Goal: Transaction & Acquisition: Download file/media

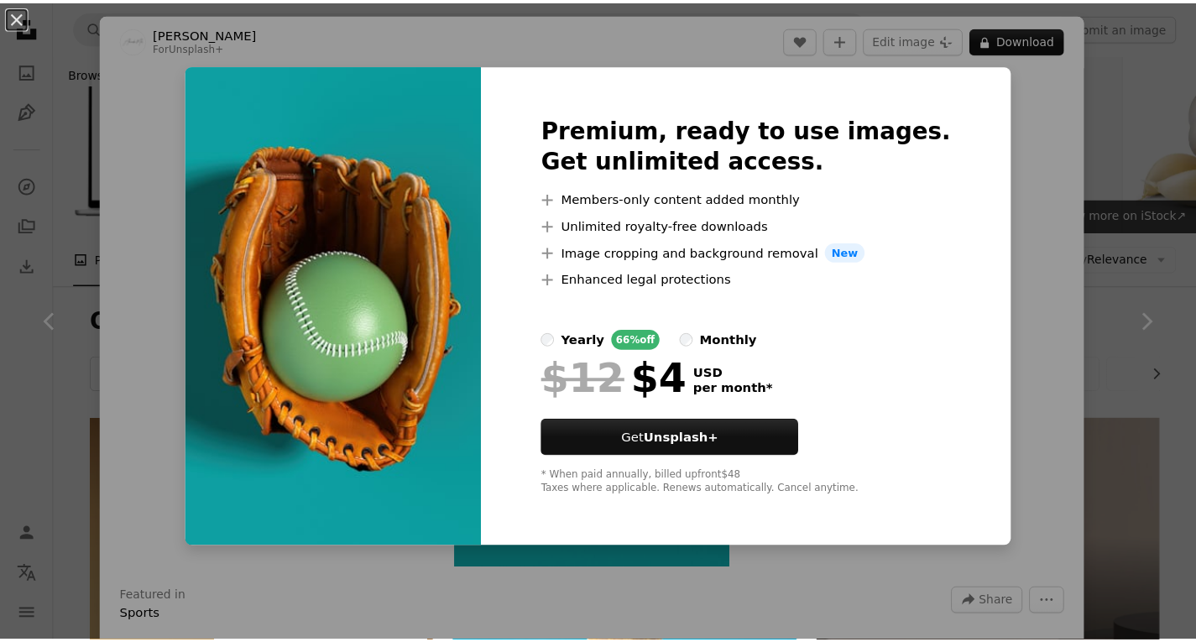
scroll to position [1416, 0]
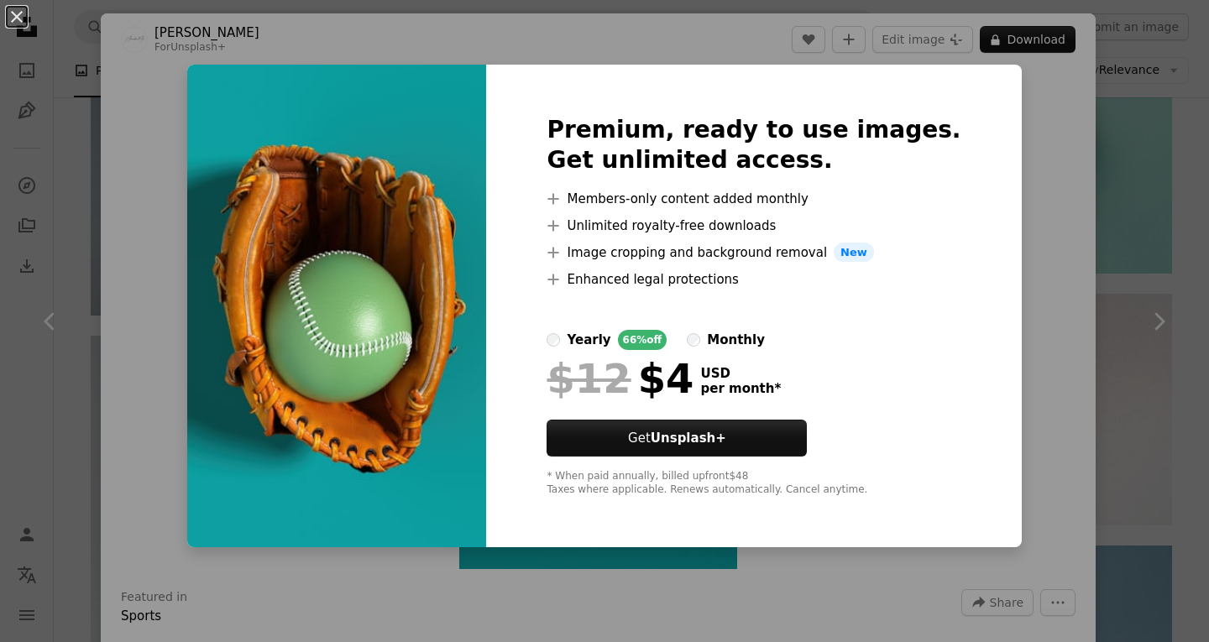
click at [1069, 196] on div "An X shape Premium, ready to use images. Get unlimited access. A plus sign Memb…" at bounding box center [604, 321] width 1209 height 642
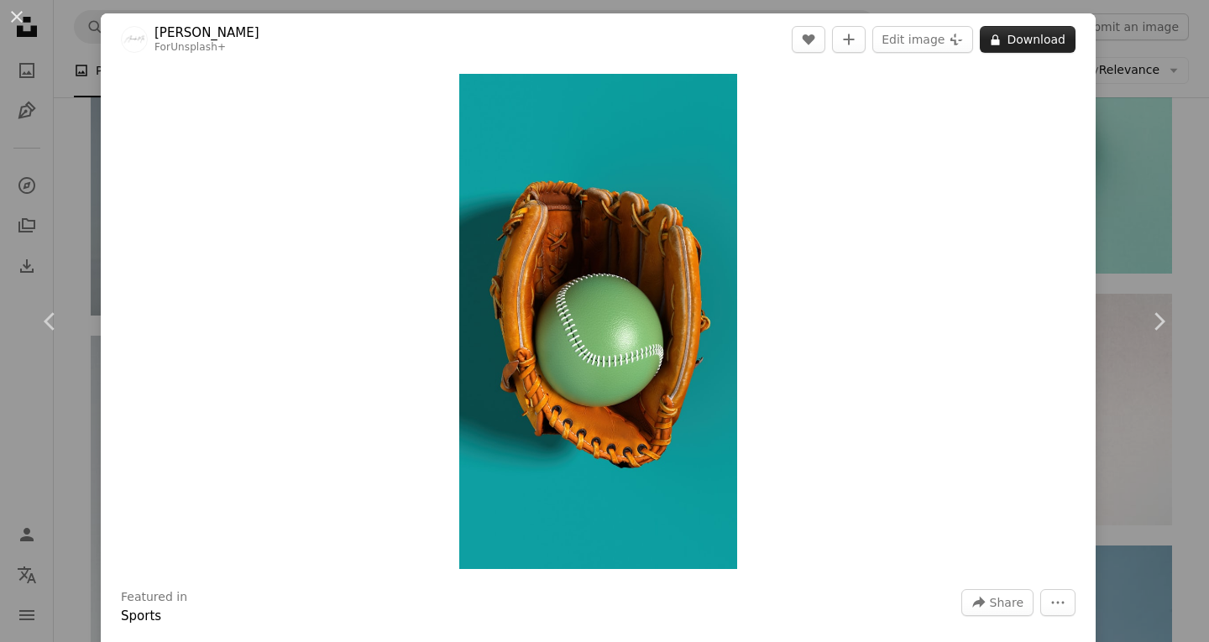
click at [1036, 38] on button "A lock Download" at bounding box center [1027, 39] width 96 height 27
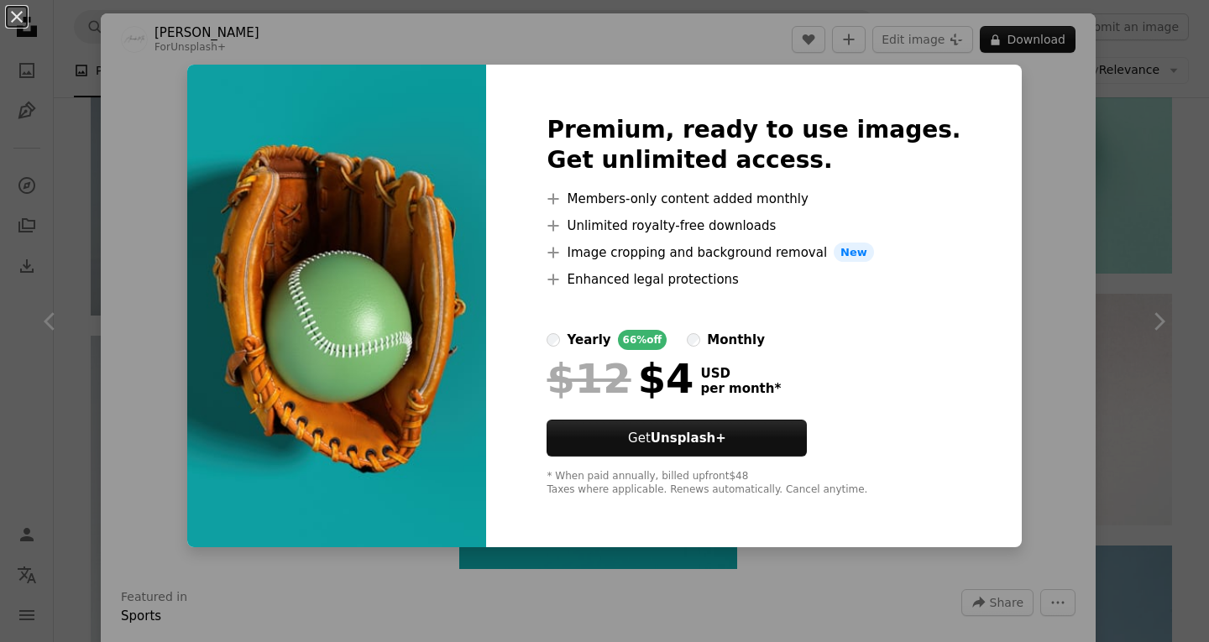
click at [1015, 91] on div "An X shape Premium, ready to use images. Get unlimited access. A plus sign Memb…" at bounding box center [604, 321] width 1209 height 642
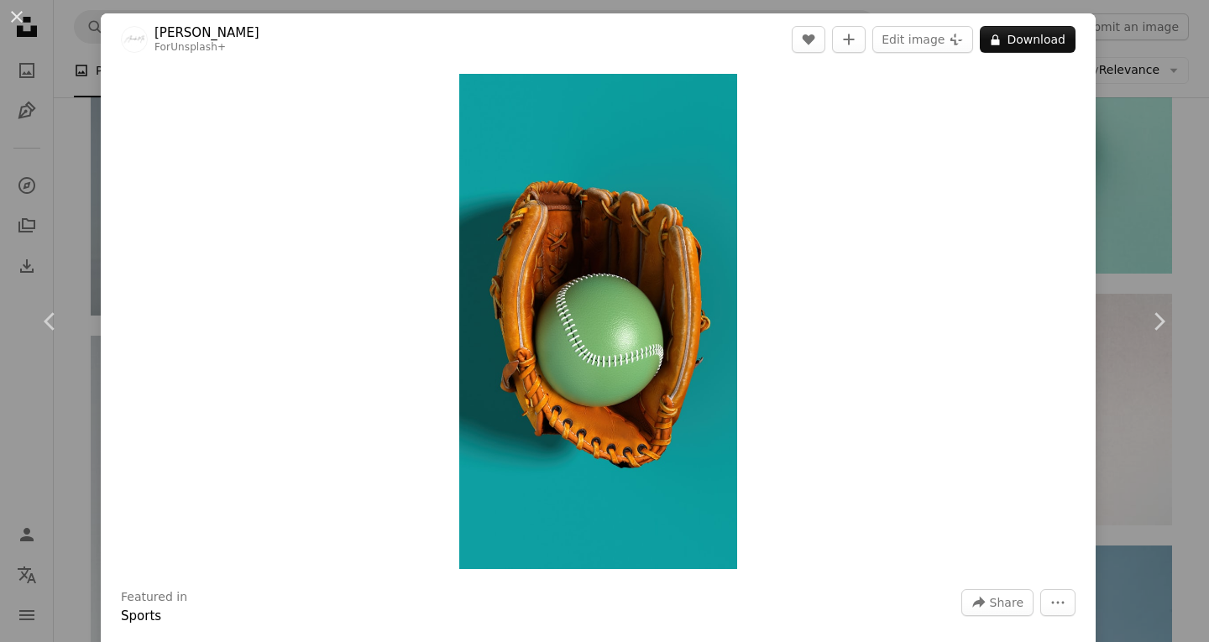
click at [1143, 54] on div "An X shape Chevron left Chevron right [PERSON_NAME] For Unsplash+ A heart A plu…" at bounding box center [604, 321] width 1209 height 642
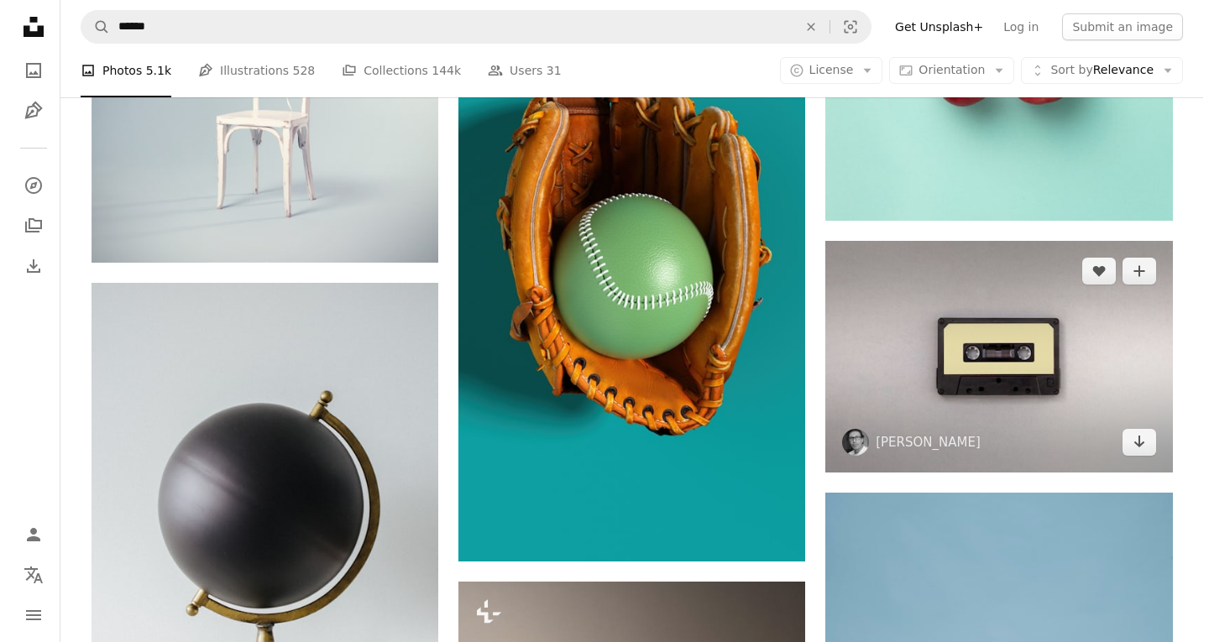
scroll to position [1584, 0]
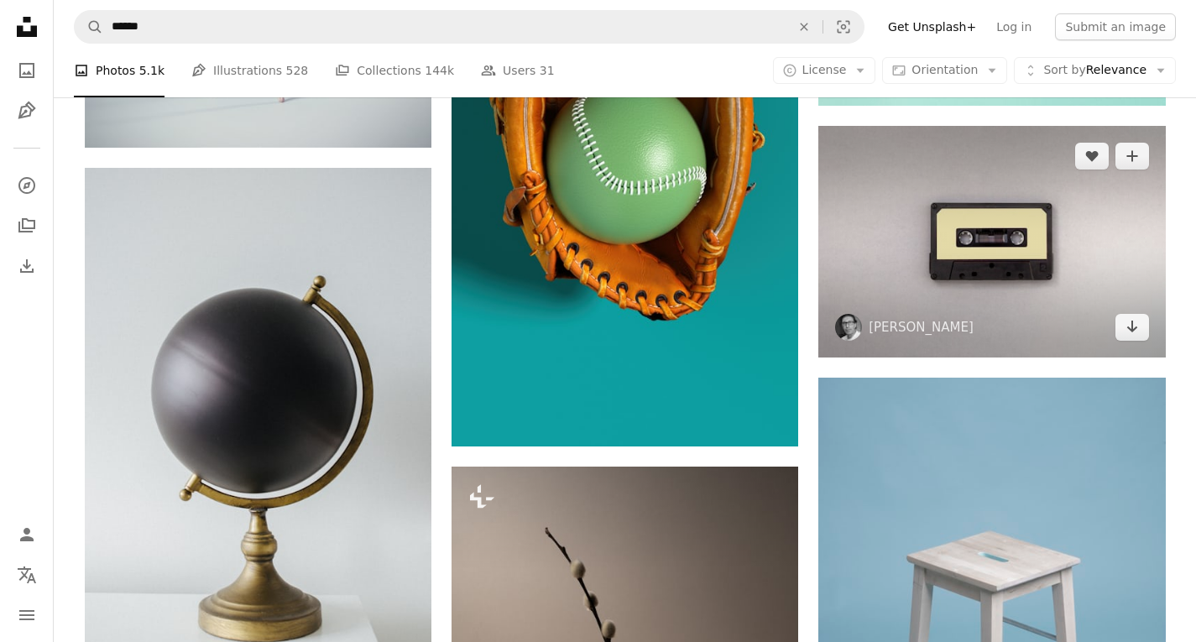
click at [907, 217] on img at bounding box center [991, 241] width 347 height 231
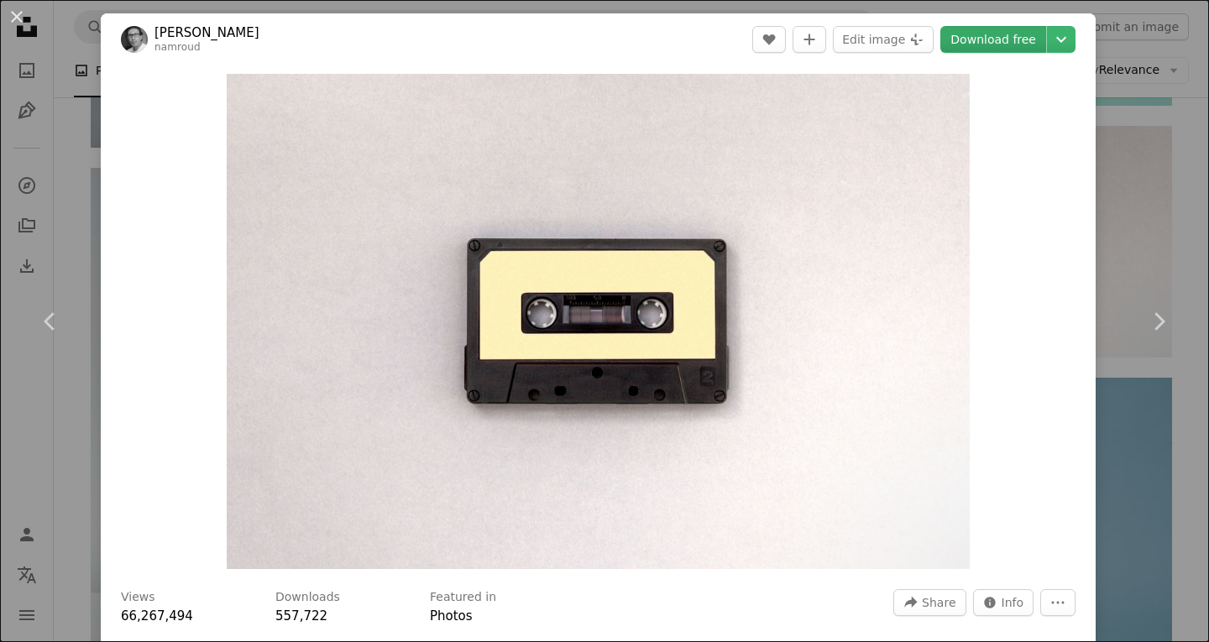
click at [986, 40] on link "Download free" at bounding box center [993, 39] width 106 height 27
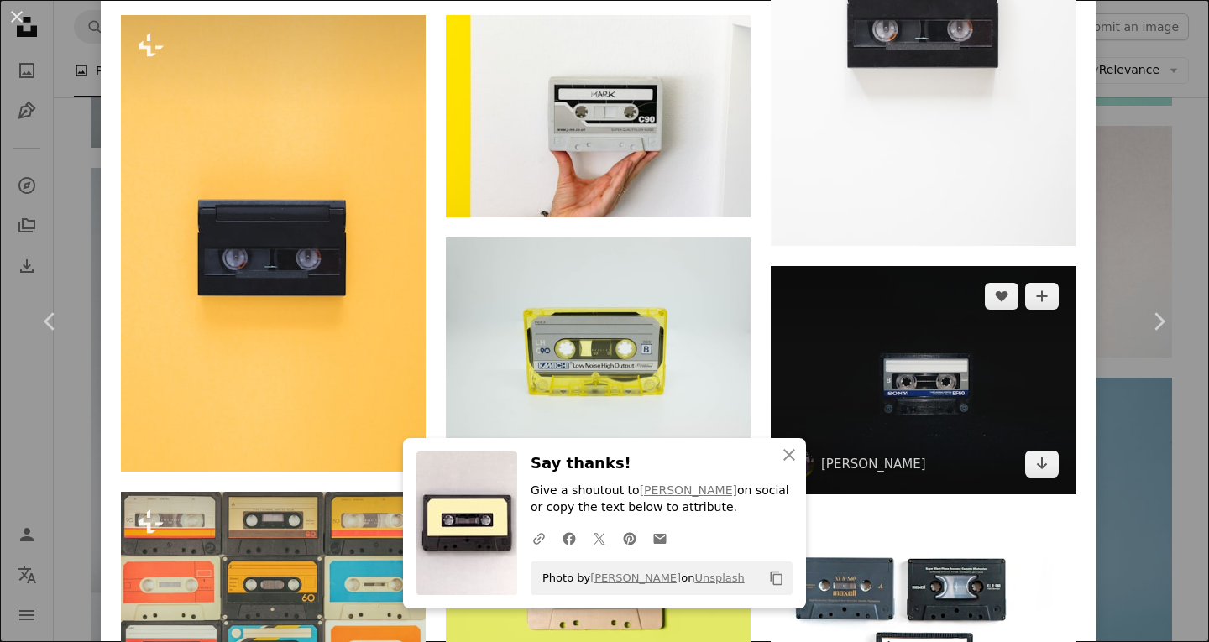
scroll to position [1679, 0]
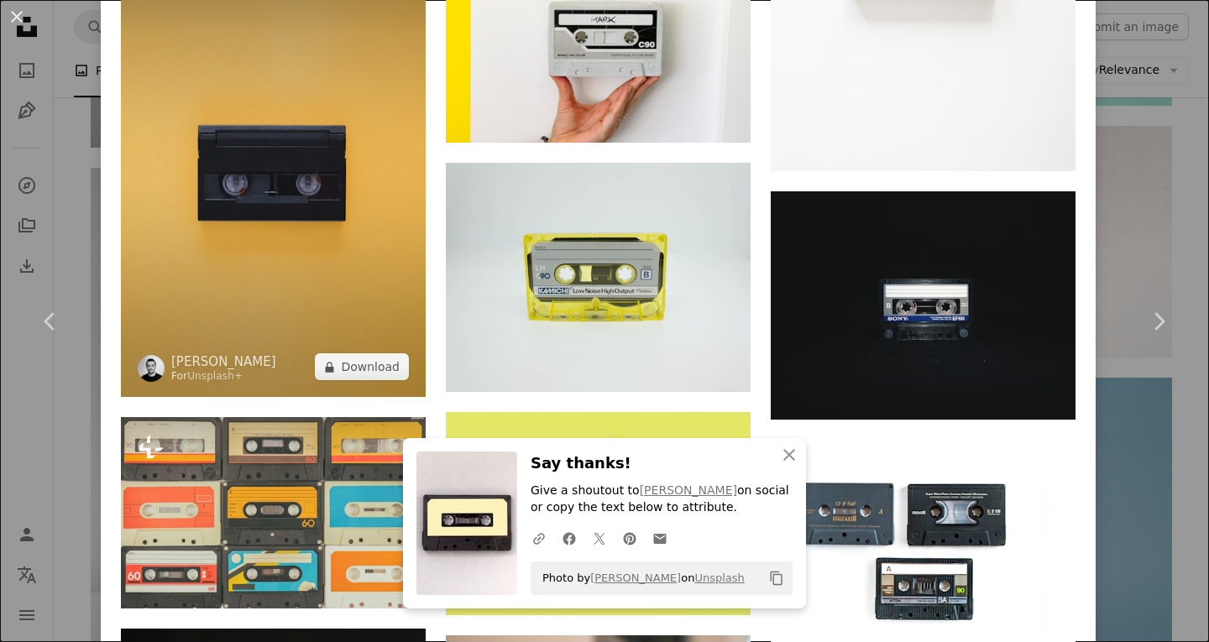
click at [339, 186] on img at bounding box center [273, 168] width 305 height 457
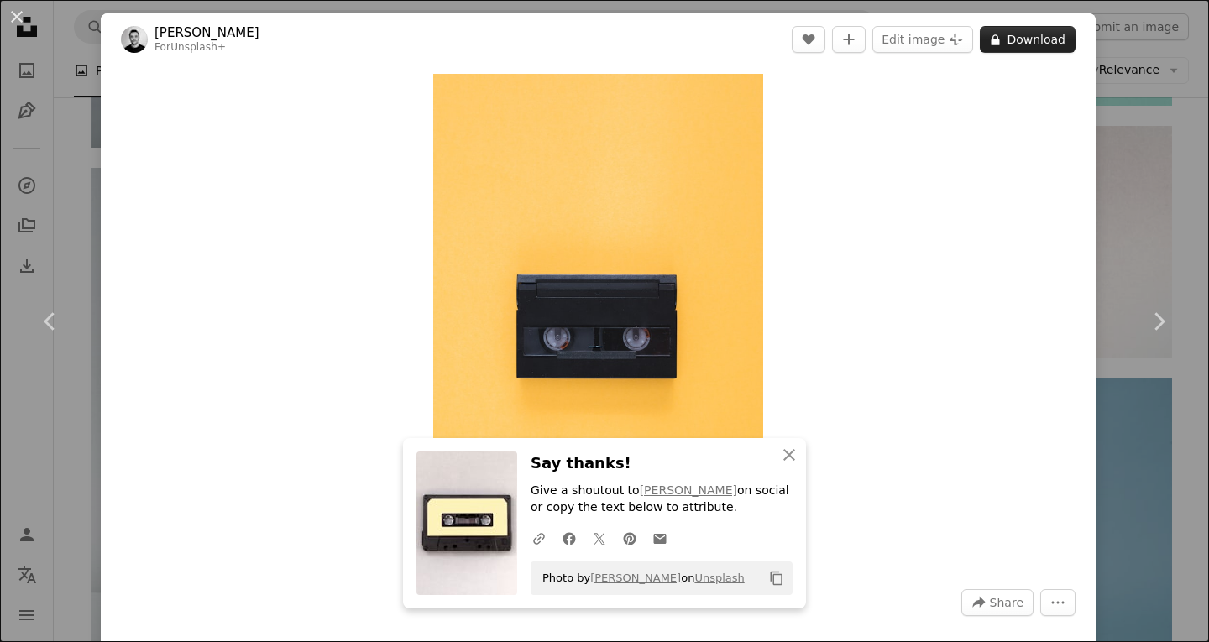
click at [1026, 31] on button "A lock Download" at bounding box center [1027, 39] width 96 height 27
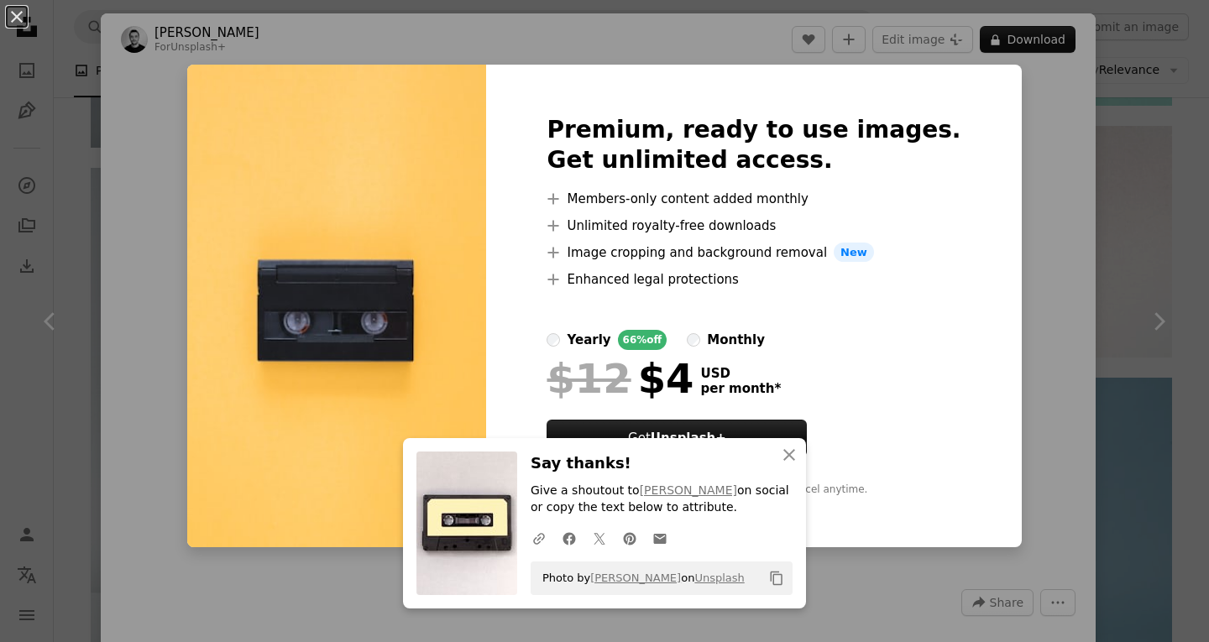
click at [1057, 88] on div "An X shape An X shape Close Say thanks! Give a shoutout to [PERSON_NAME] on soc…" at bounding box center [604, 321] width 1209 height 642
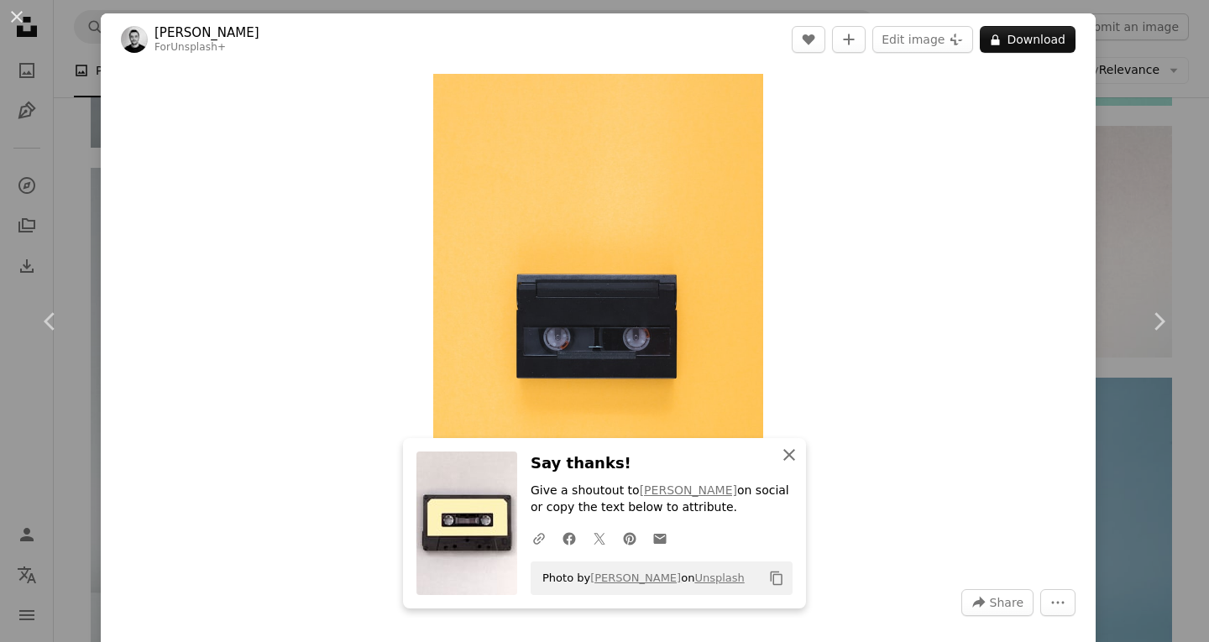
drag, startPoint x: 786, startPoint y: 456, endPoint x: 1169, endPoint y: 154, distance: 487.6
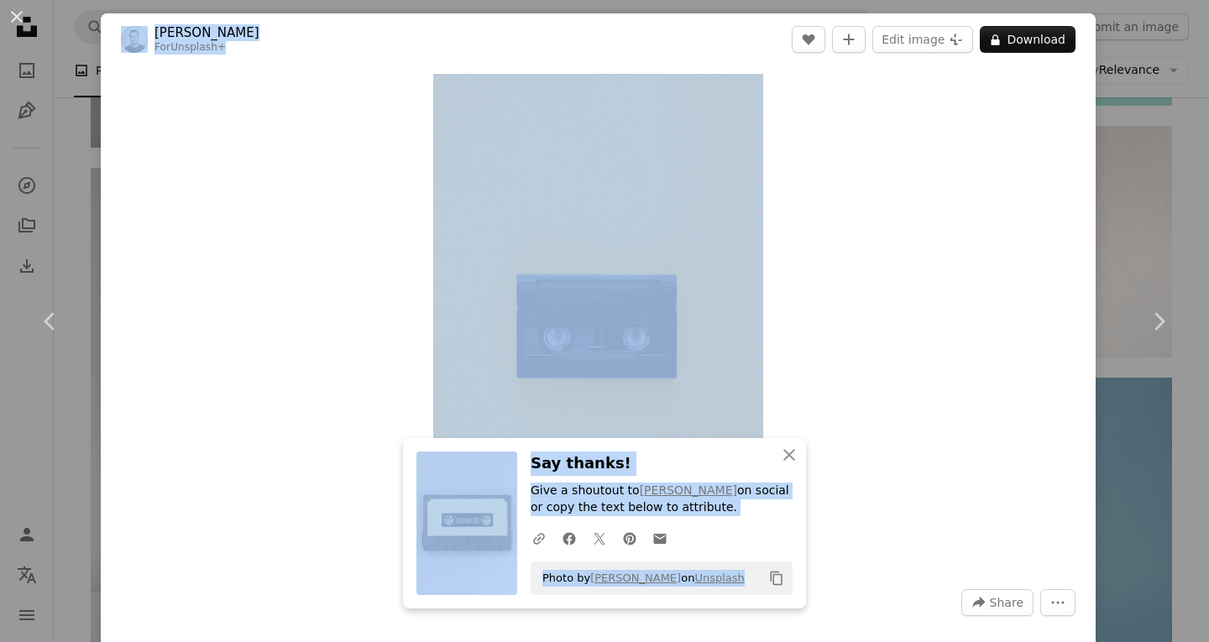
click at [1115, 128] on div "An X shape Chevron left Chevron right An X shape Close Say thanks! Give a shout…" at bounding box center [604, 321] width 1209 height 642
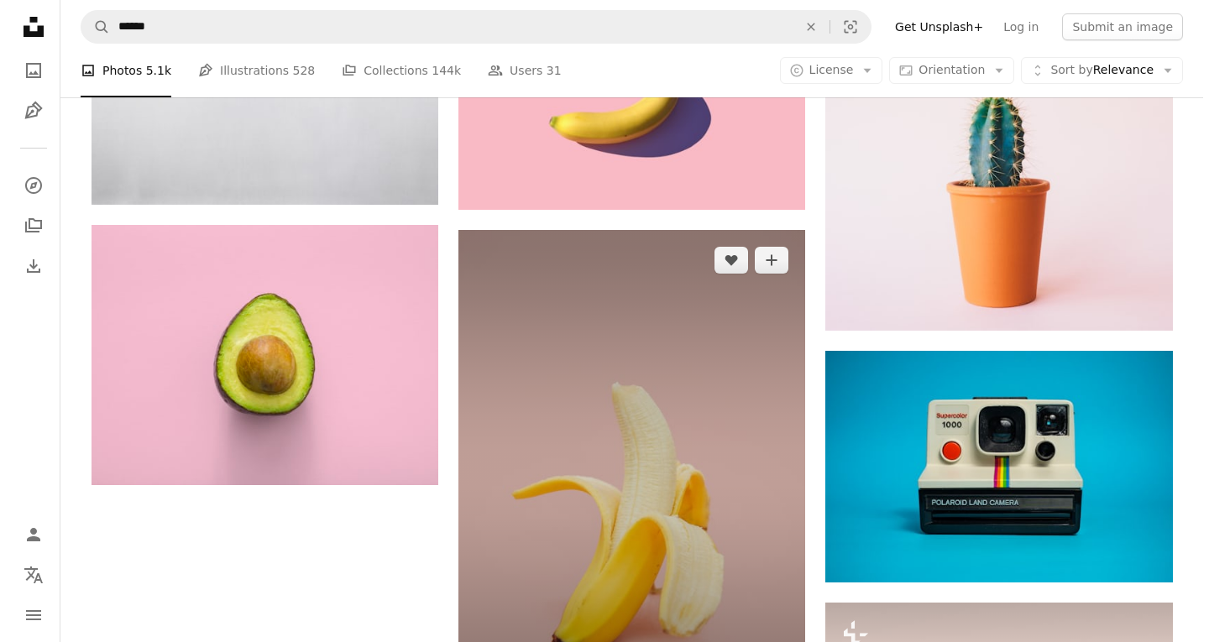
scroll to position [2591, 0]
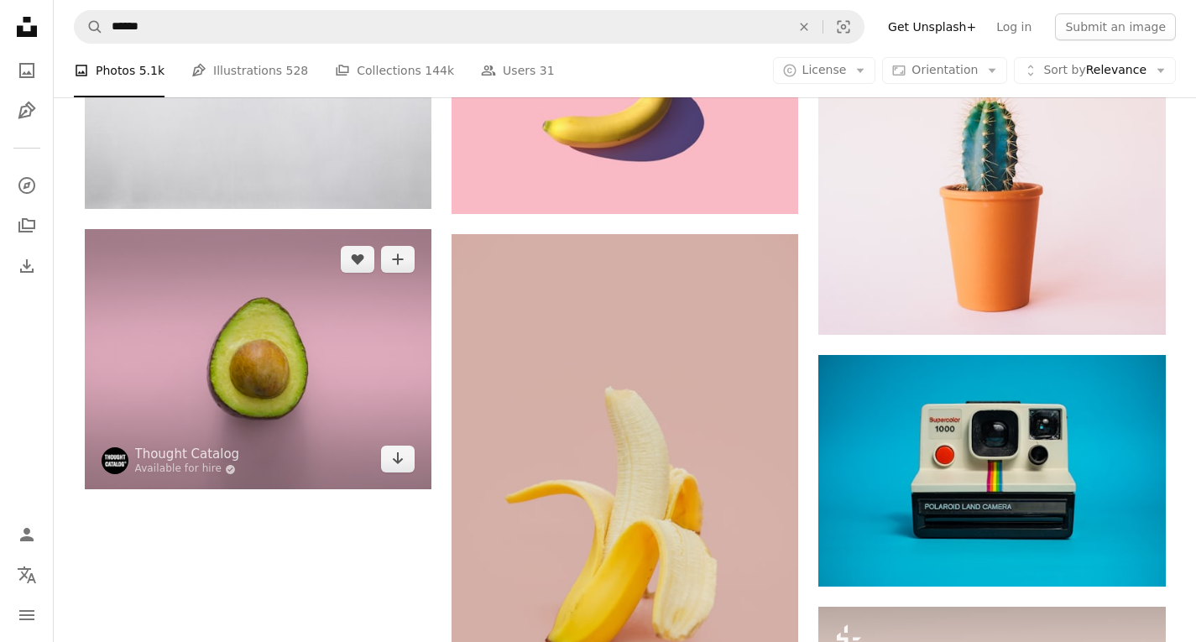
click at [336, 394] on img at bounding box center [258, 359] width 347 height 260
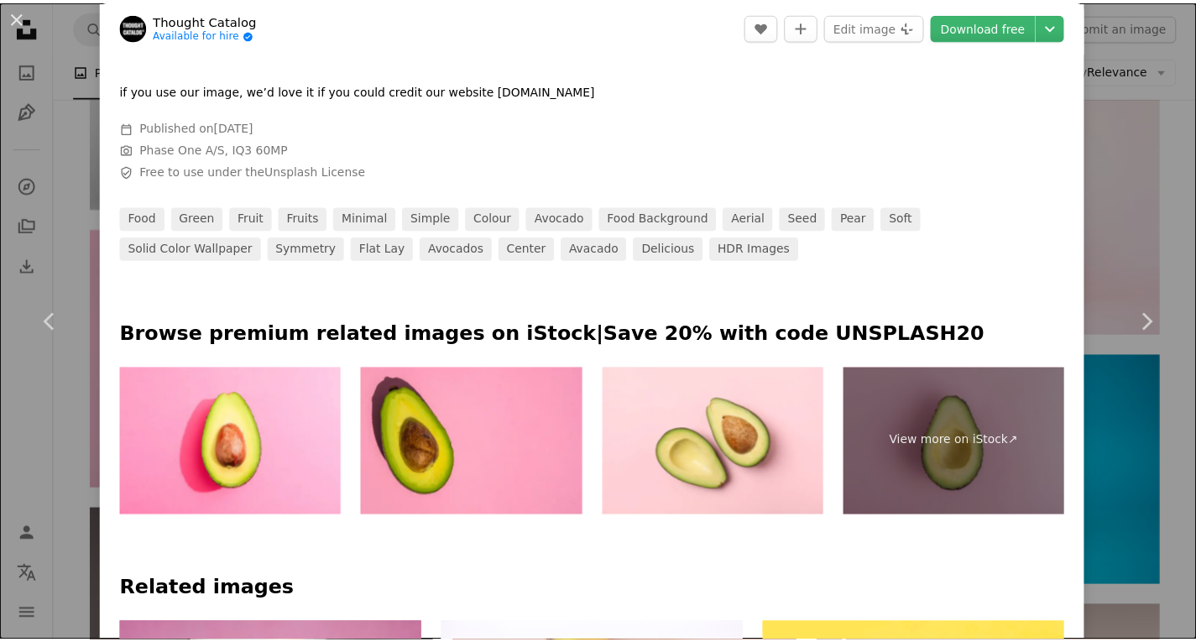
scroll to position [420, 0]
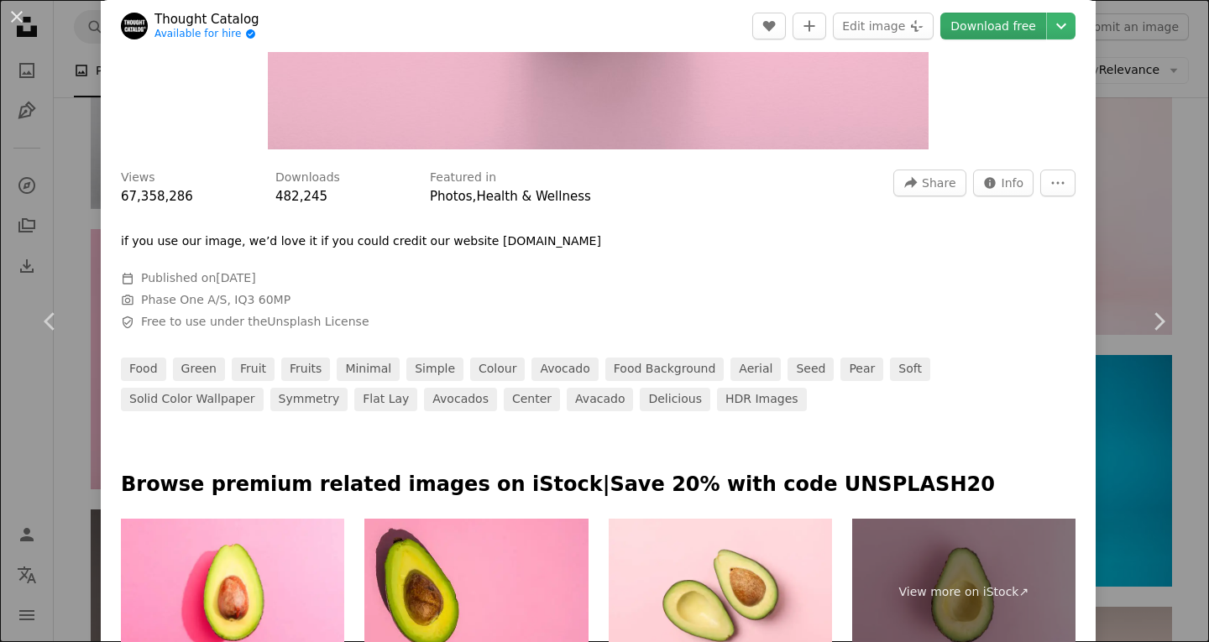
click at [994, 22] on link "Download free" at bounding box center [993, 26] width 106 height 27
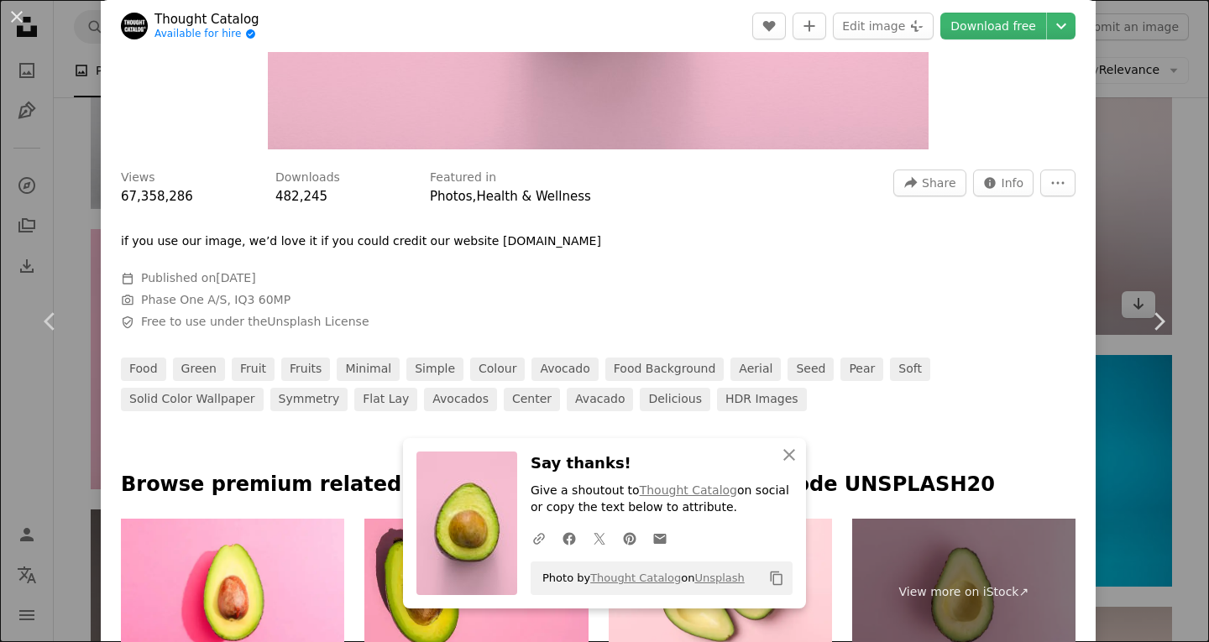
drag, startPoint x: 1182, startPoint y: 184, endPoint x: 1130, endPoint y: 277, distance: 106.7
click at [1179, 185] on div "An X shape Chevron left Chevron right An X shape Close Say thanks! Give a shout…" at bounding box center [604, 321] width 1209 height 642
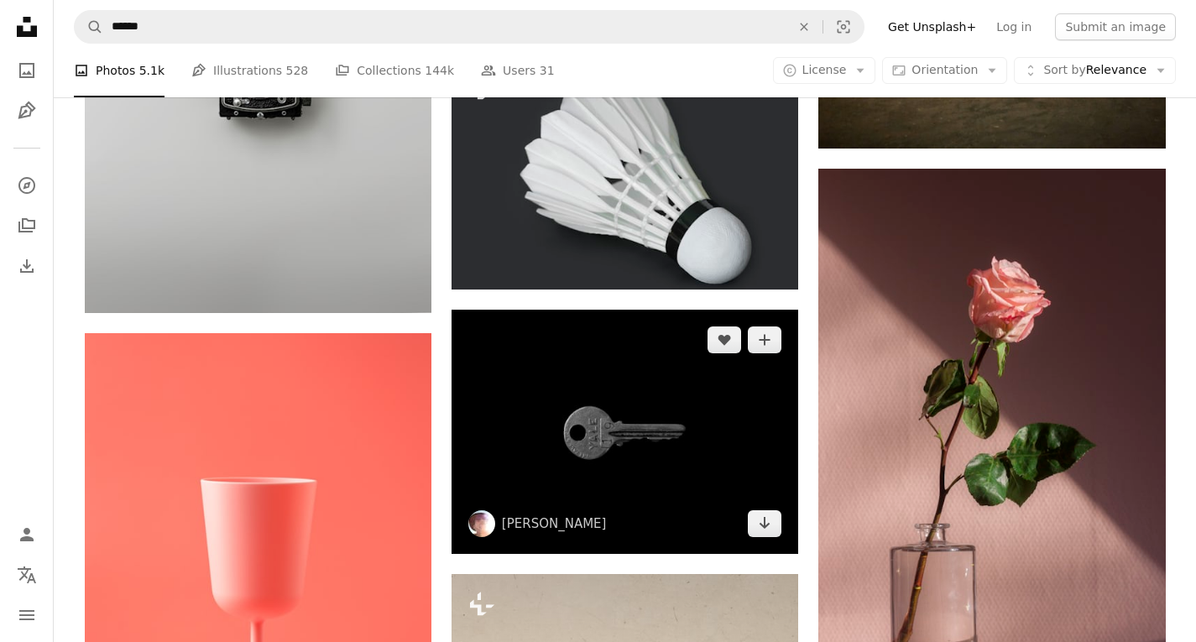
scroll to position [3766, 0]
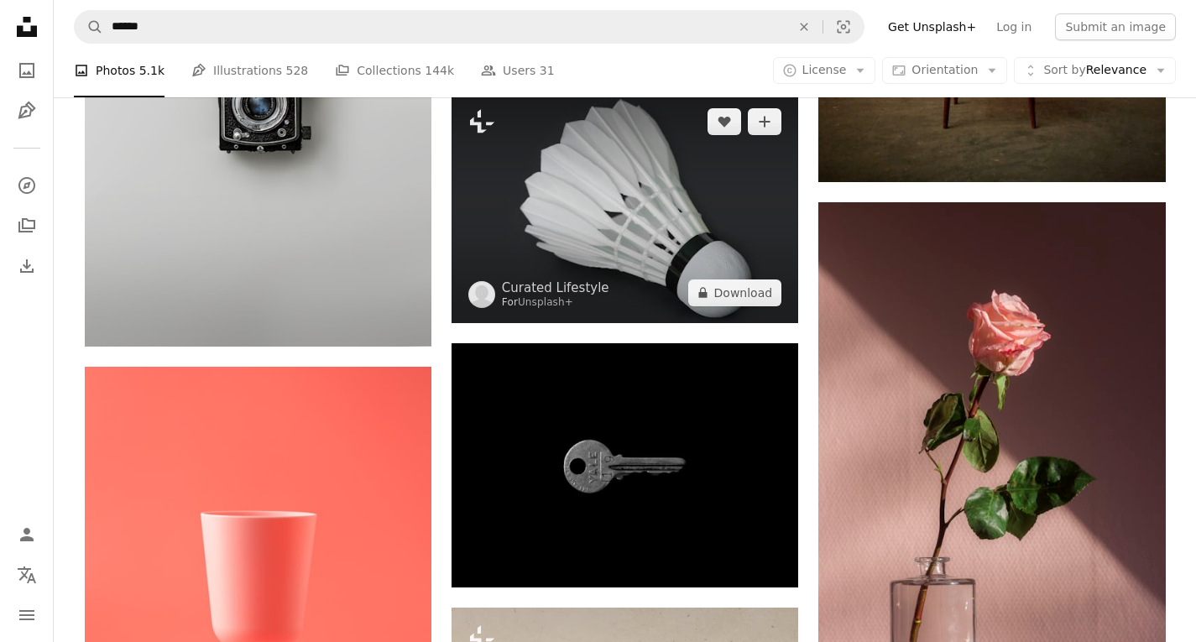
click at [620, 224] on img at bounding box center [625, 207] width 347 height 232
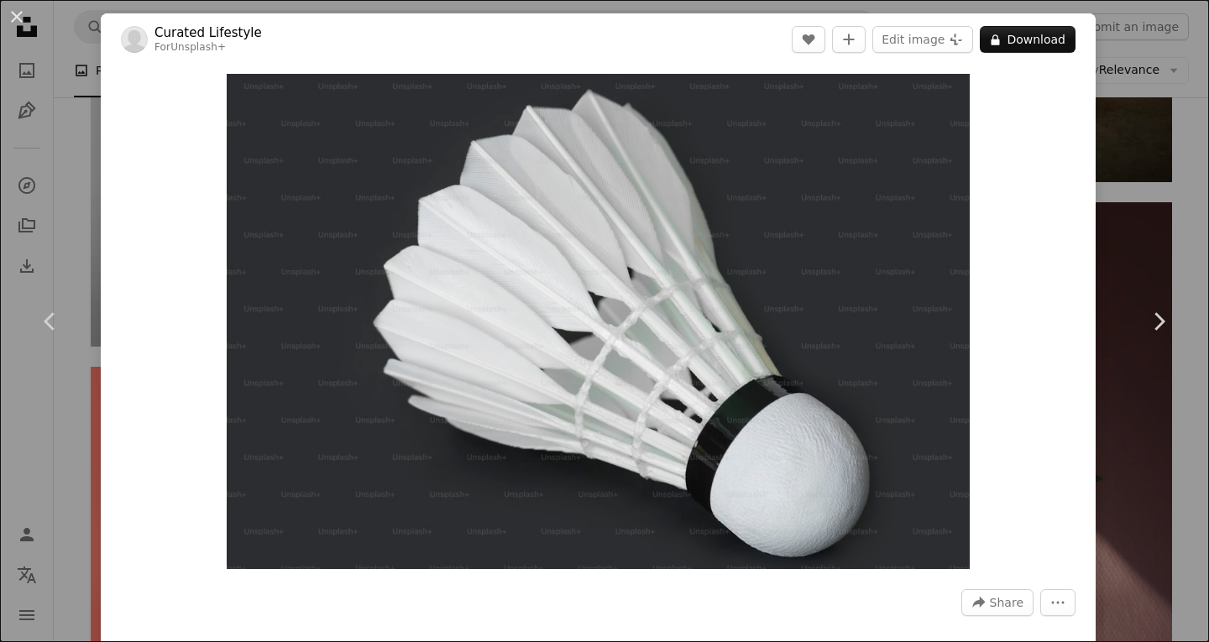
drag, startPoint x: 1135, startPoint y: 126, endPoint x: 1099, endPoint y: 197, distance: 79.6
click at [1134, 129] on div "An X shape Chevron left Chevron right Curated Lifestyle For Unsplash+ A heart A…" at bounding box center [604, 321] width 1209 height 642
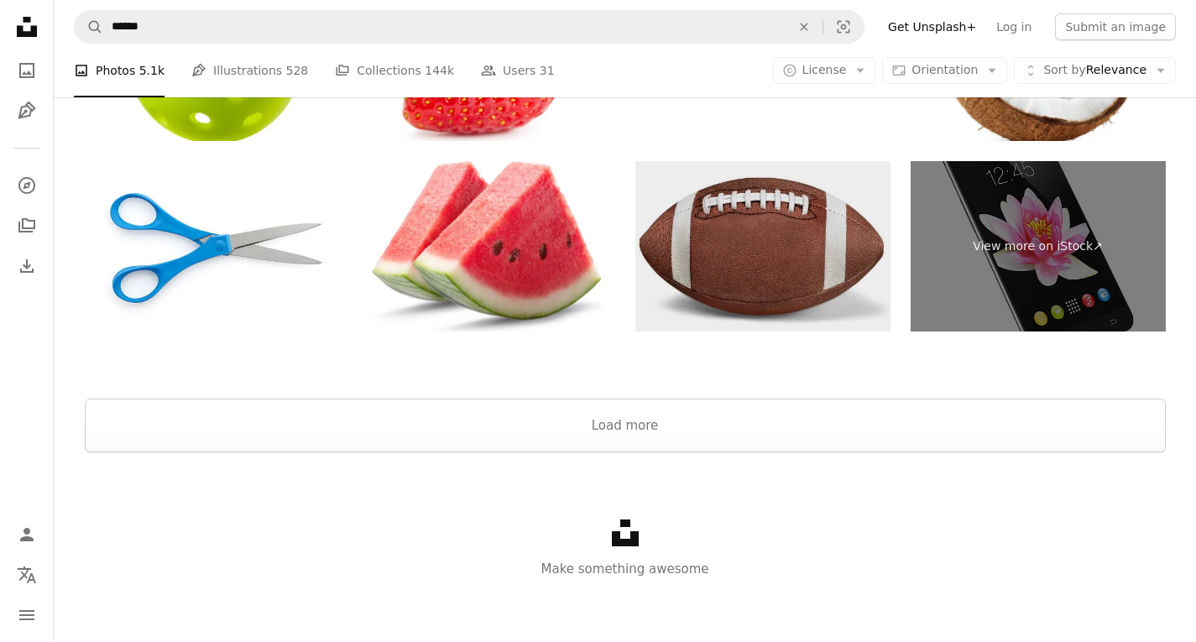
scroll to position [6880, 0]
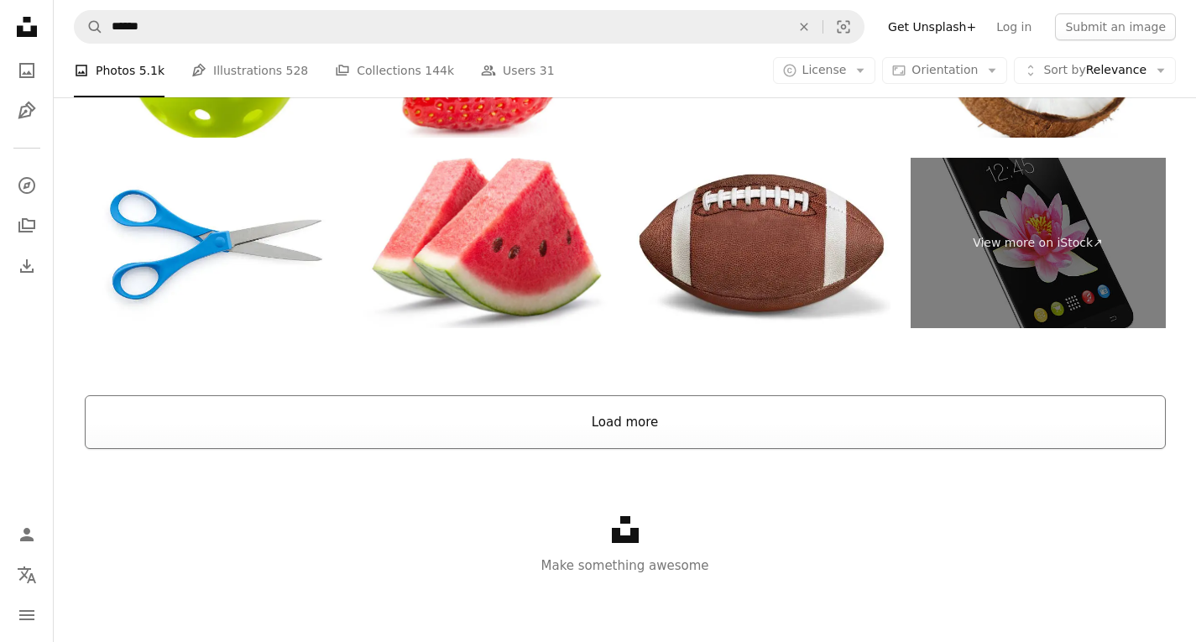
drag, startPoint x: 688, startPoint y: 410, endPoint x: 680, endPoint y: 411, distance: 8.4
click at [680, 411] on button "Load more" at bounding box center [625, 422] width 1081 height 54
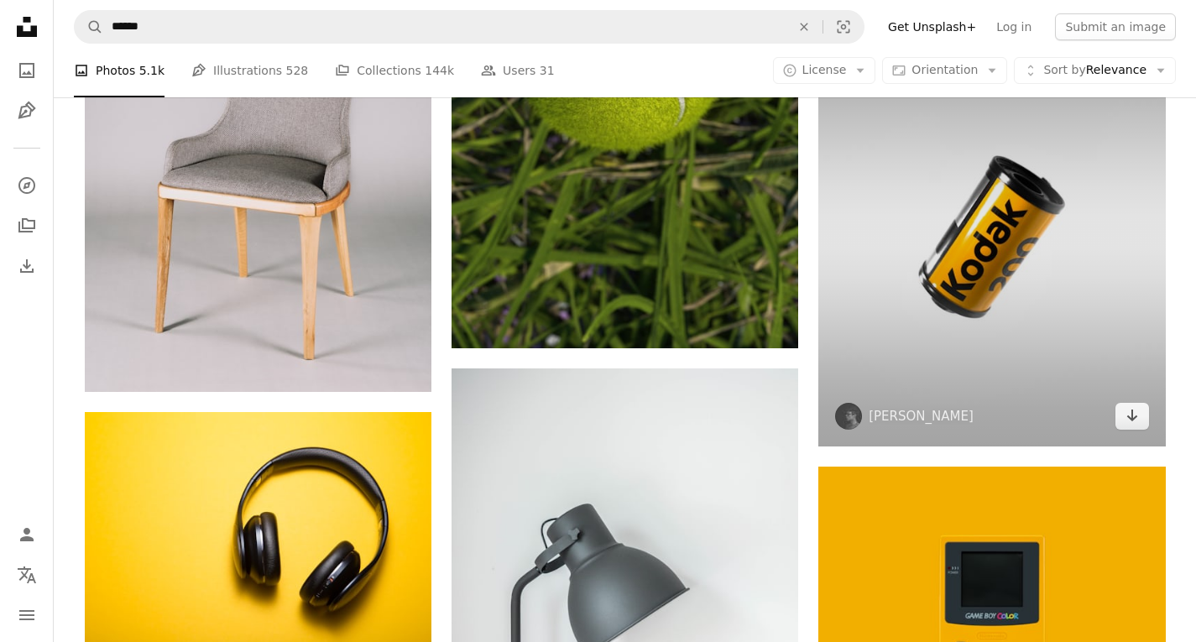
scroll to position [7552, 0]
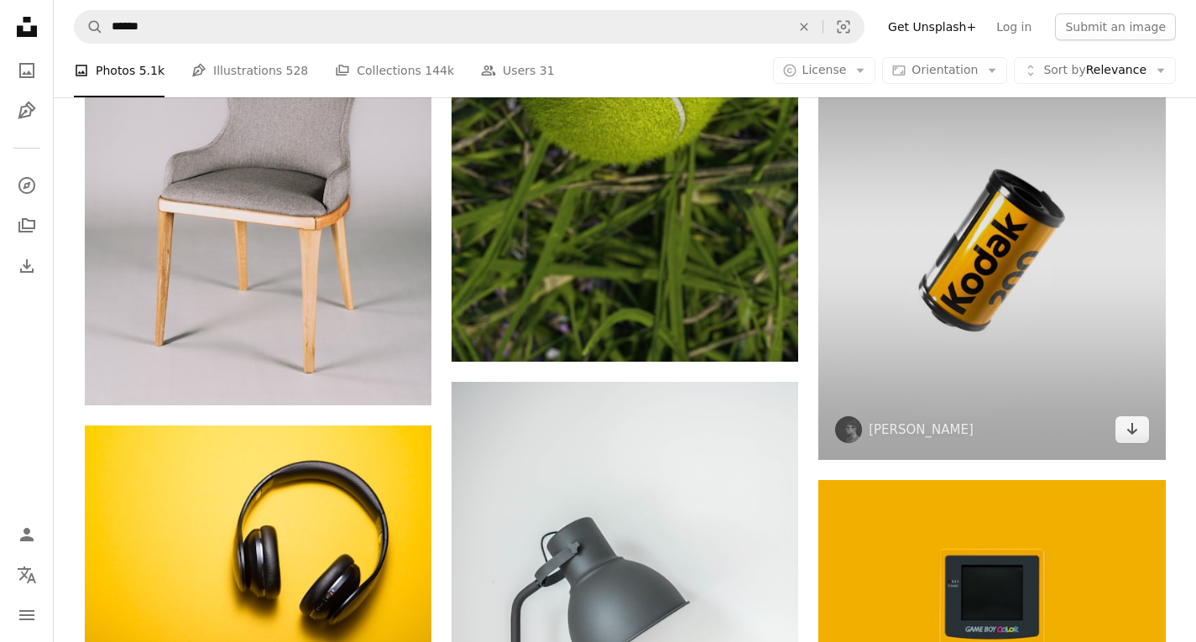
click at [899, 237] on img at bounding box center [991, 250] width 347 height 419
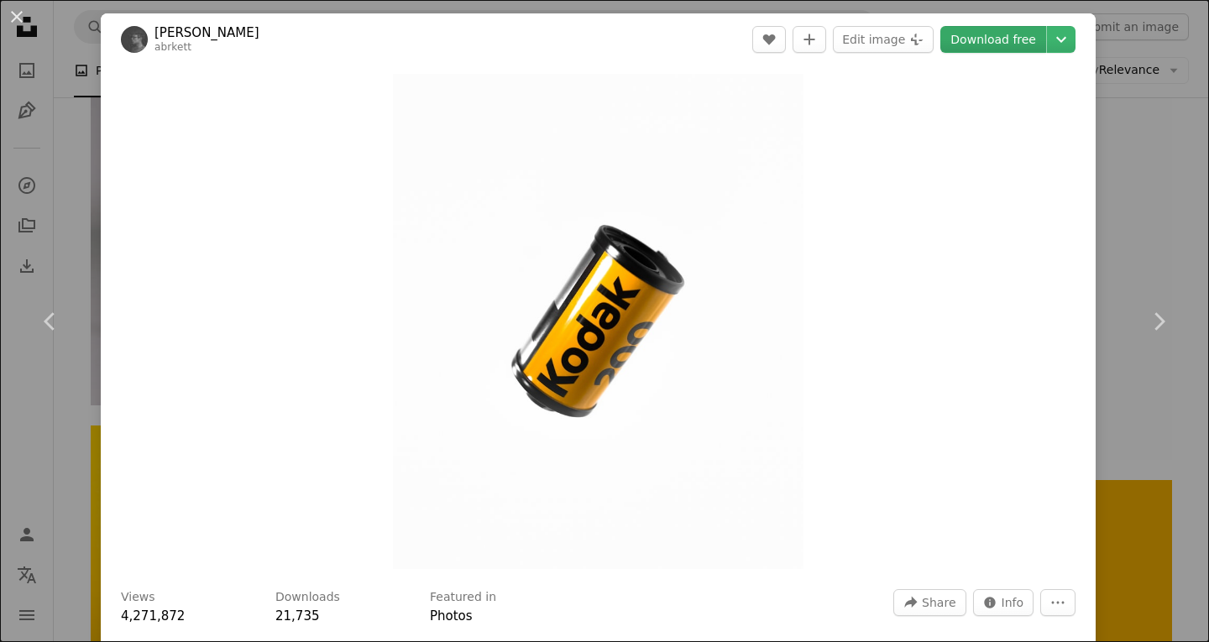
click at [996, 39] on link "Download free" at bounding box center [993, 39] width 106 height 27
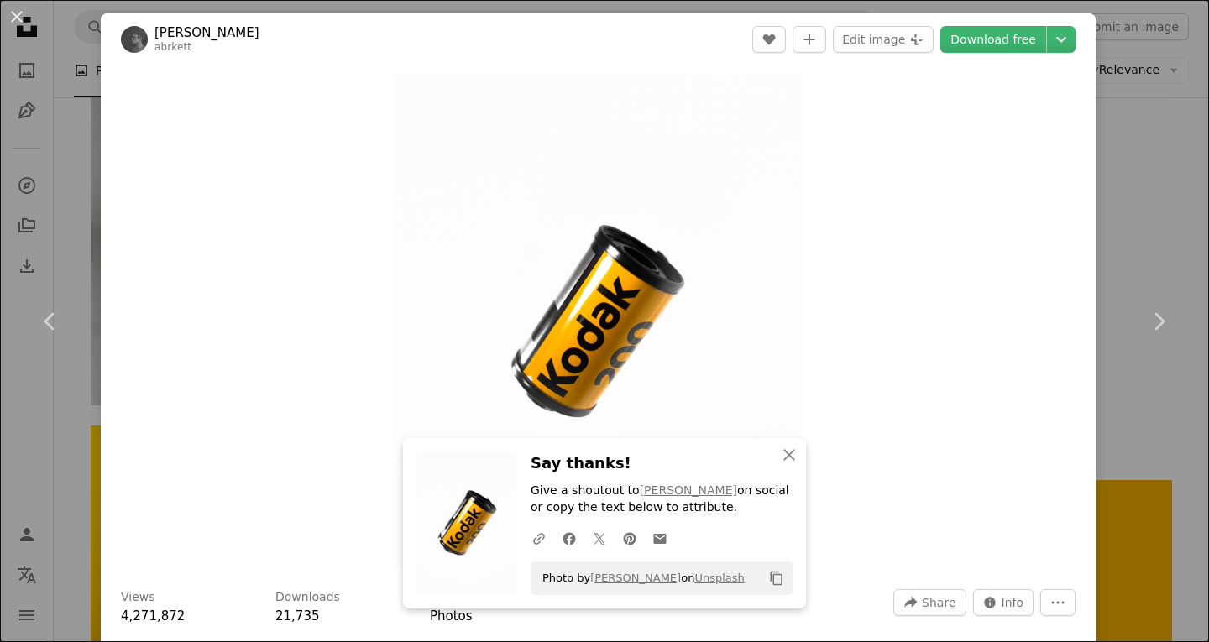
click at [1109, 119] on div "An X shape Chevron left Chevron right An X shape Close Say thanks! Give a shout…" at bounding box center [604, 321] width 1209 height 642
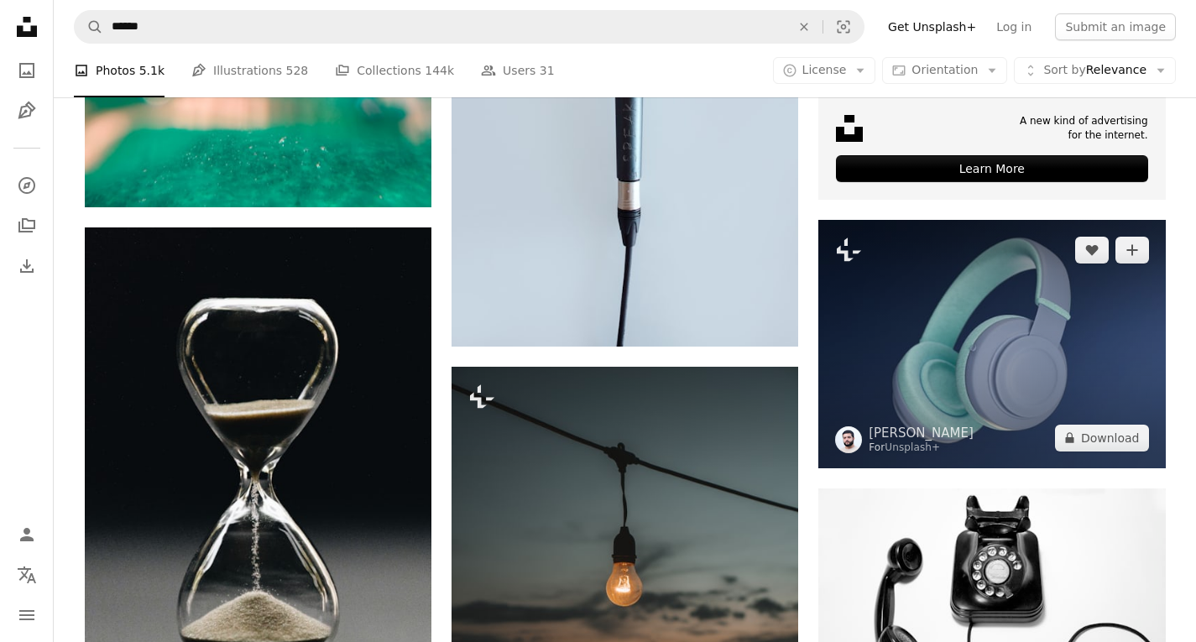
scroll to position [9146, 0]
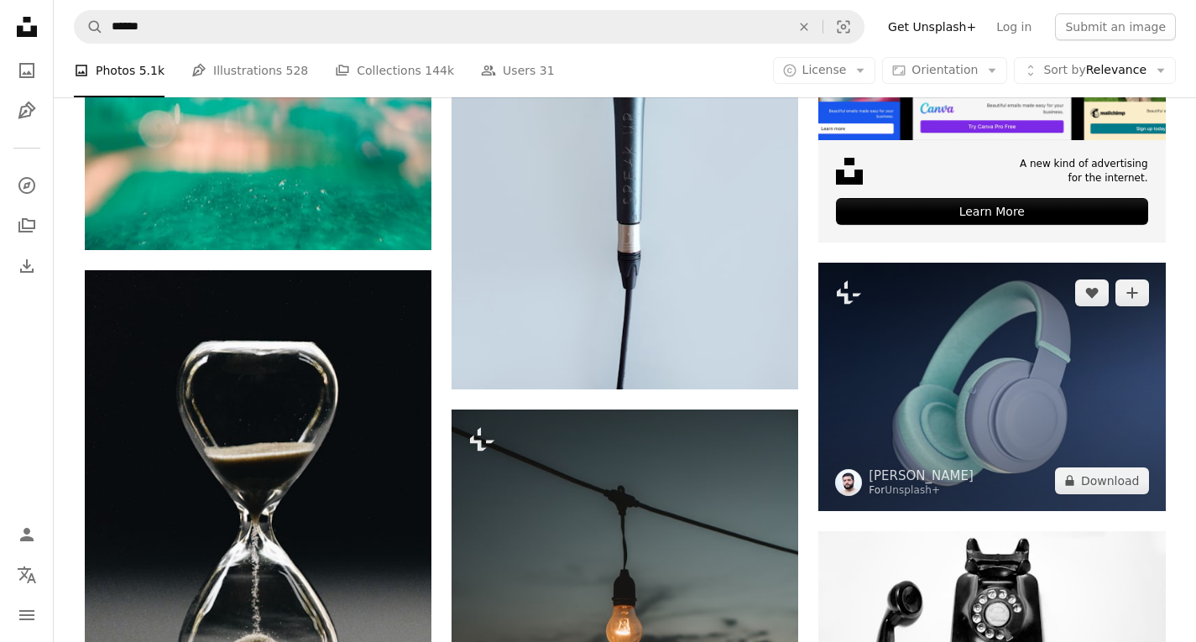
click at [983, 375] on img at bounding box center [991, 387] width 347 height 248
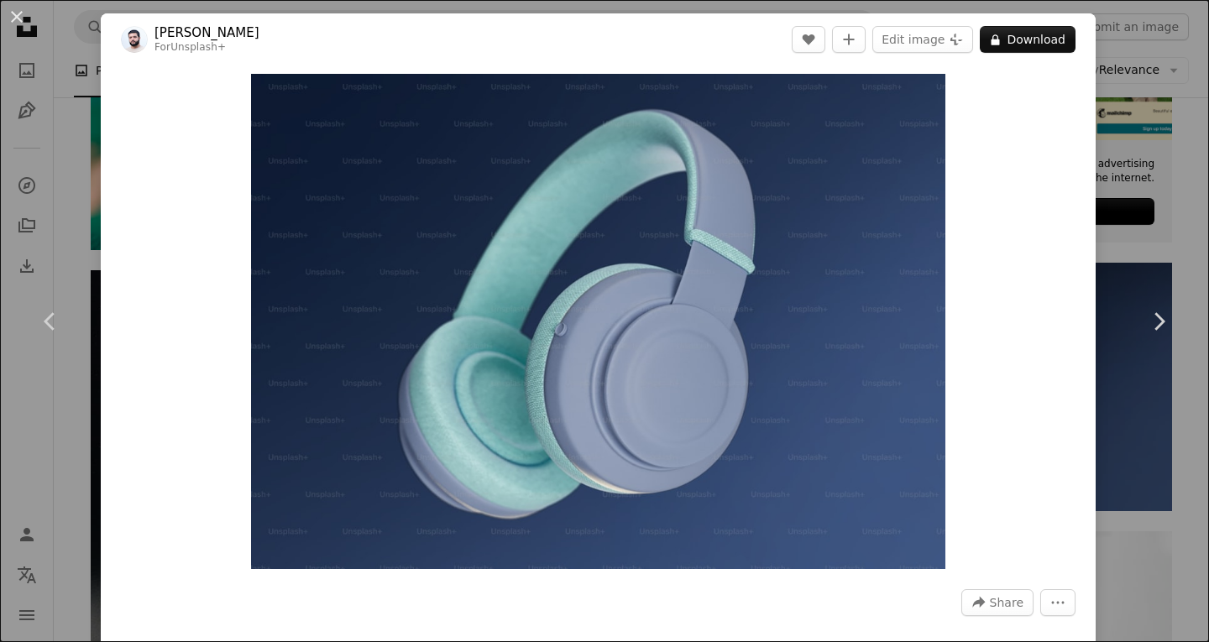
click at [1120, 181] on div "An X shape Chevron left Chevron right [PERSON_NAME] For Unsplash+ A heart A plu…" at bounding box center [604, 321] width 1209 height 642
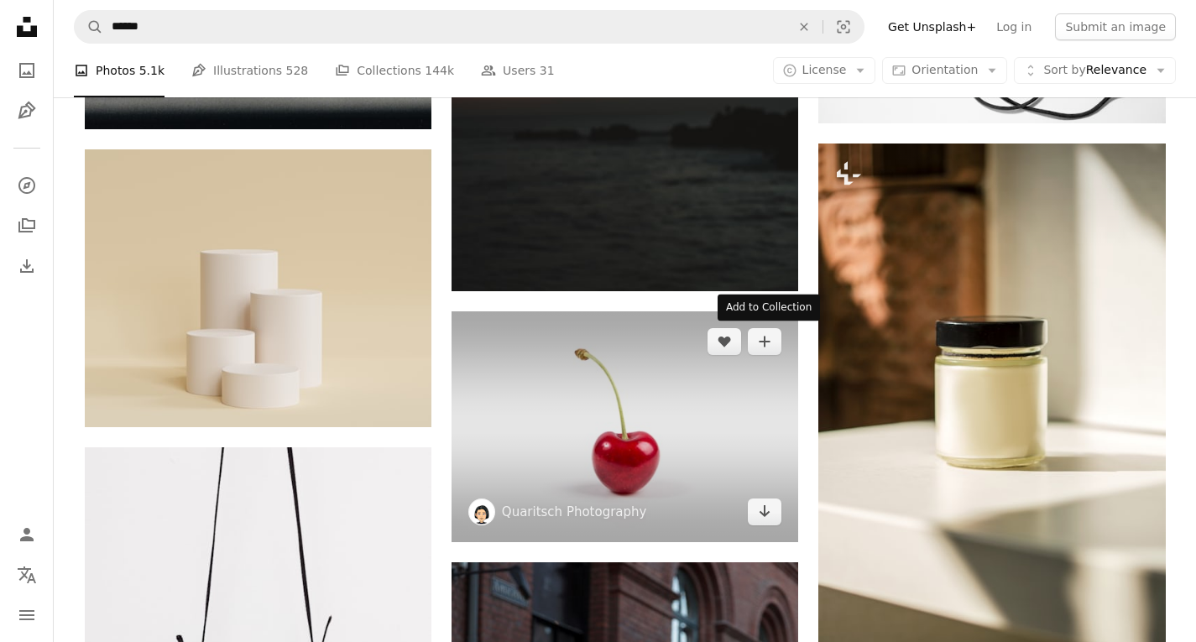
scroll to position [9818, 0]
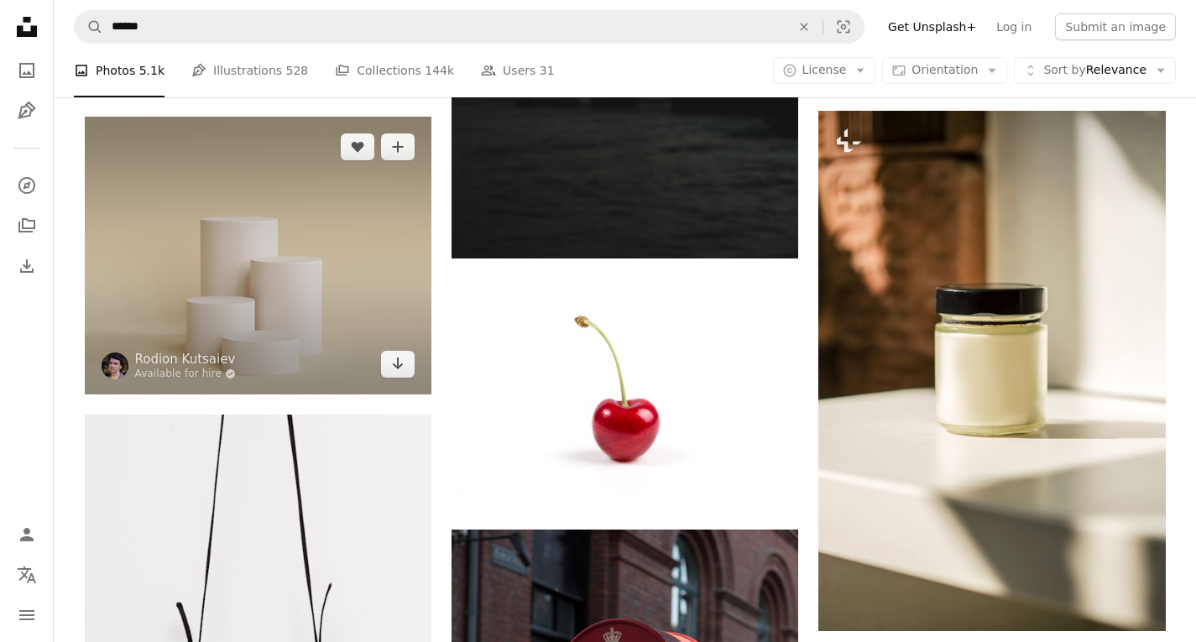
click at [278, 288] on img at bounding box center [258, 256] width 347 height 278
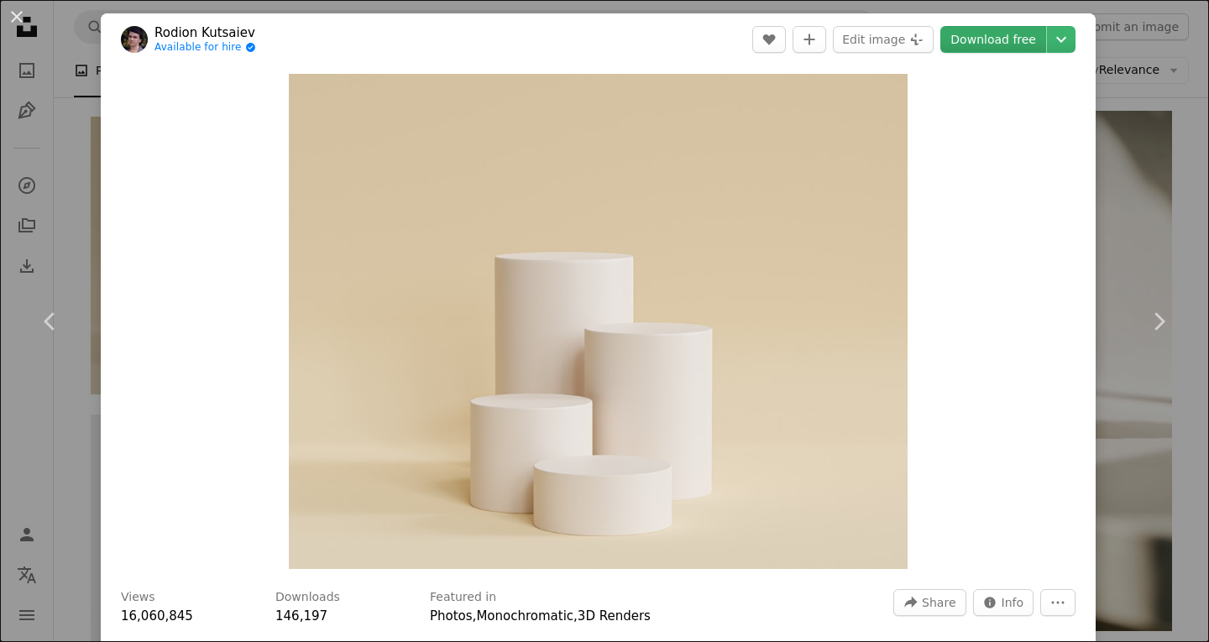
click at [986, 26] on link "Download free" at bounding box center [993, 39] width 106 height 27
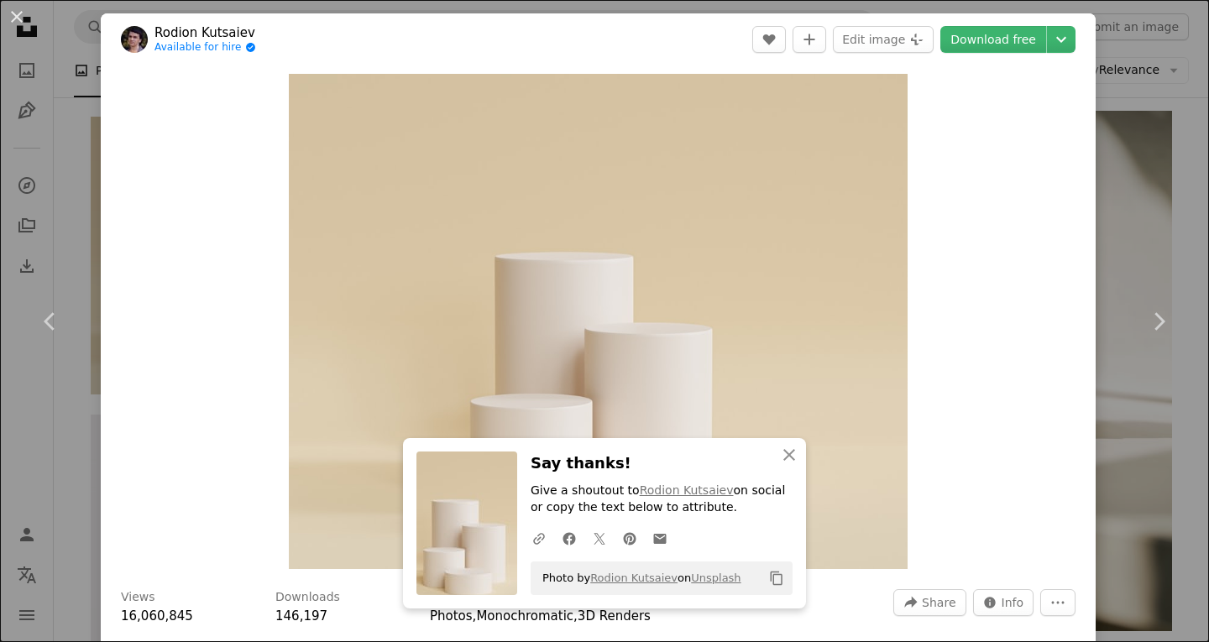
click at [1169, 420] on div "An X shape Chevron left Chevron right An X shape Close Say thanks! Give a shout…" at bounding box center [604, 321] width 1209 height 642
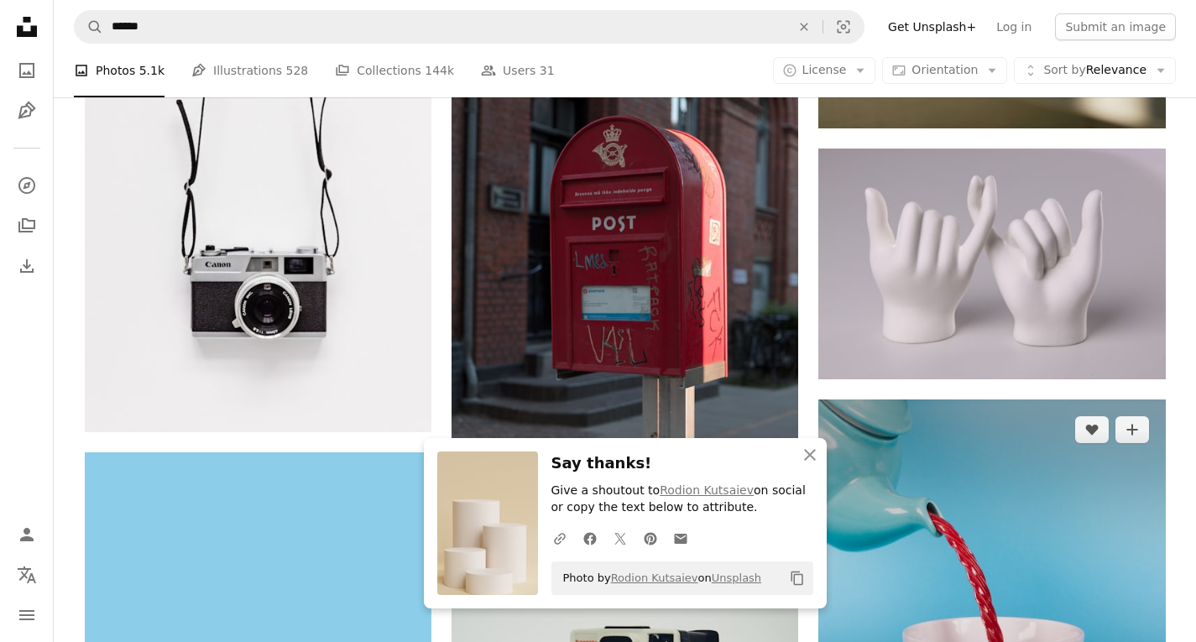
scroll to position [10321, 0]
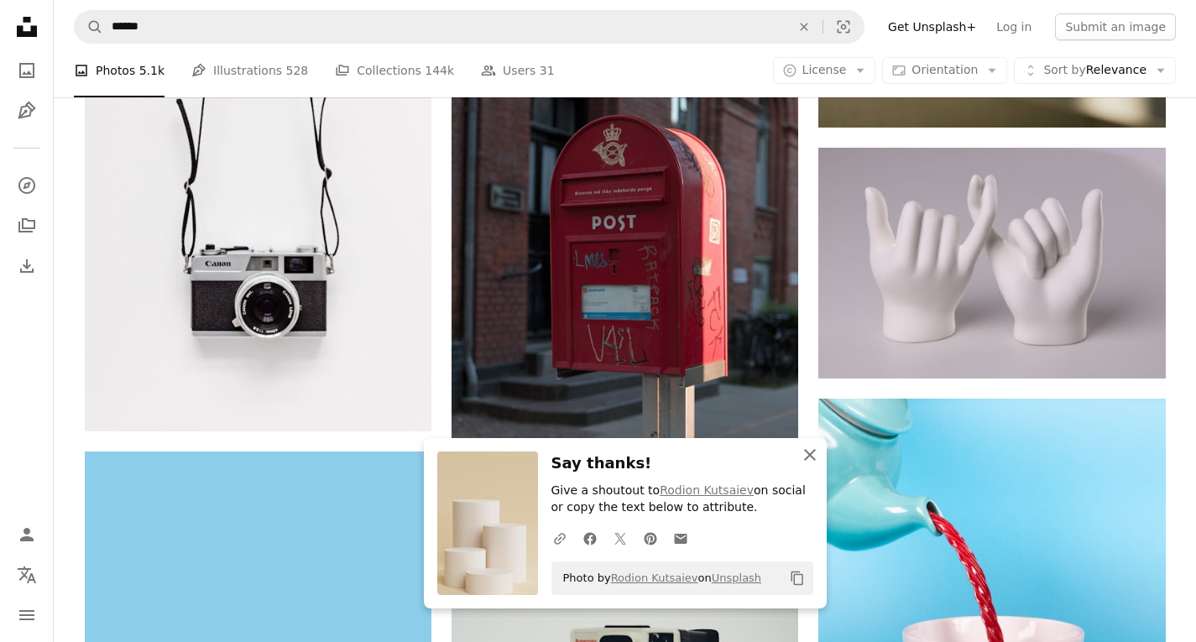
click at [809, 446] on icon "An X shape" at bounding box center [810, 455] width 20 height 20
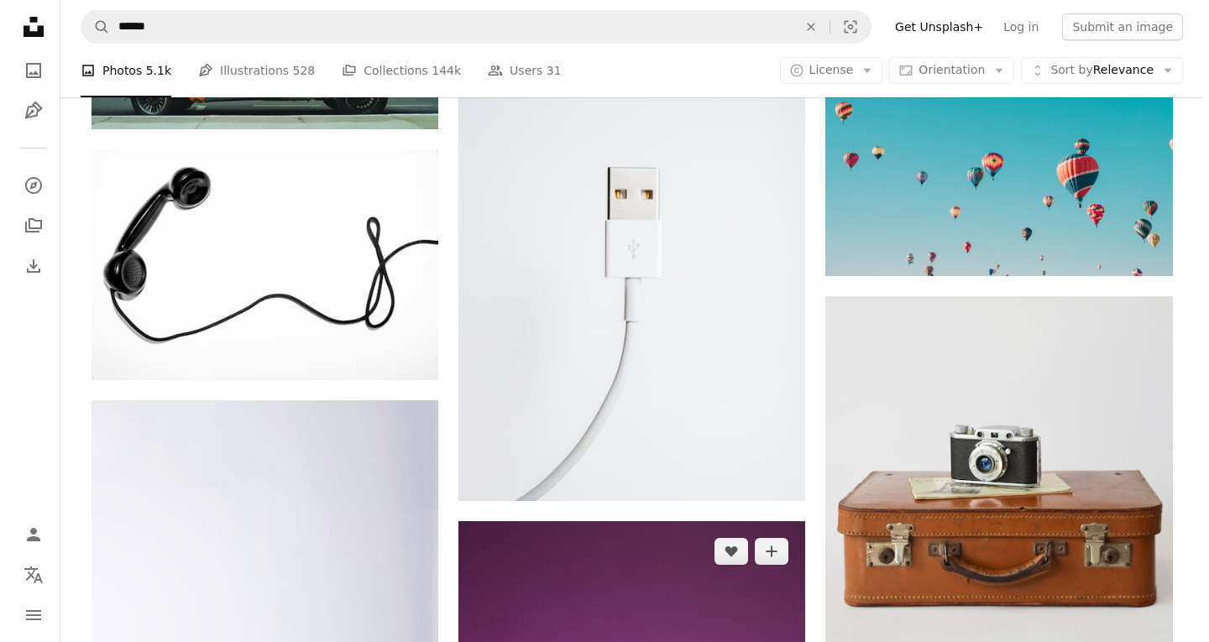
scroll to position [12587, 0]
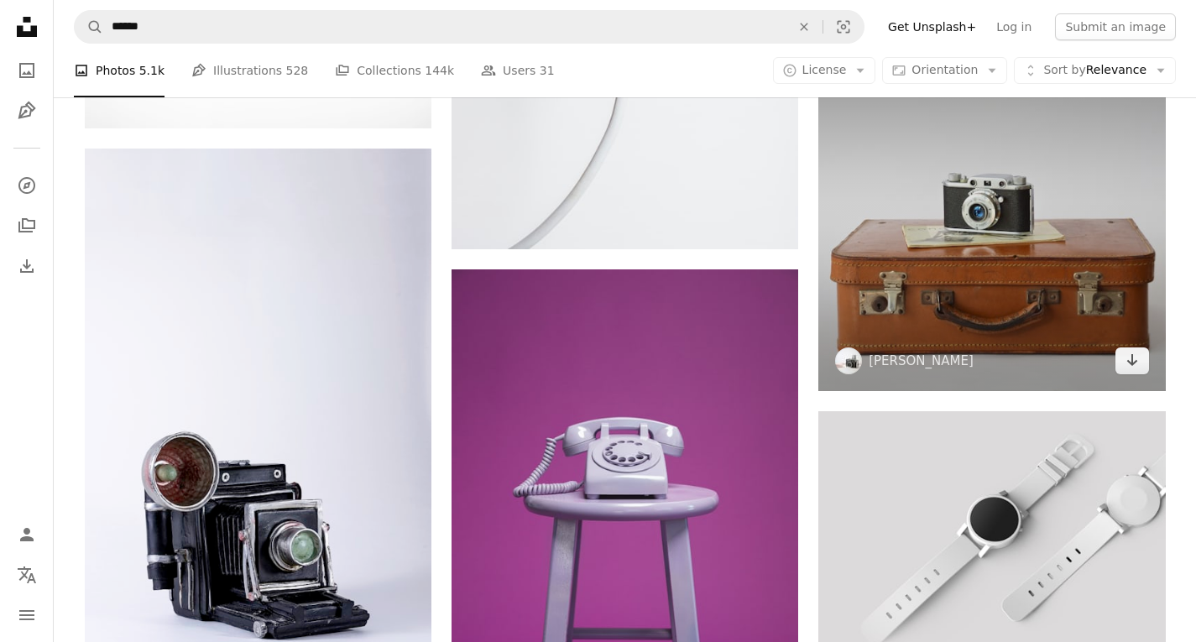
click at [999, 337] on img at bounding box center [991, 217] width 347 height 347
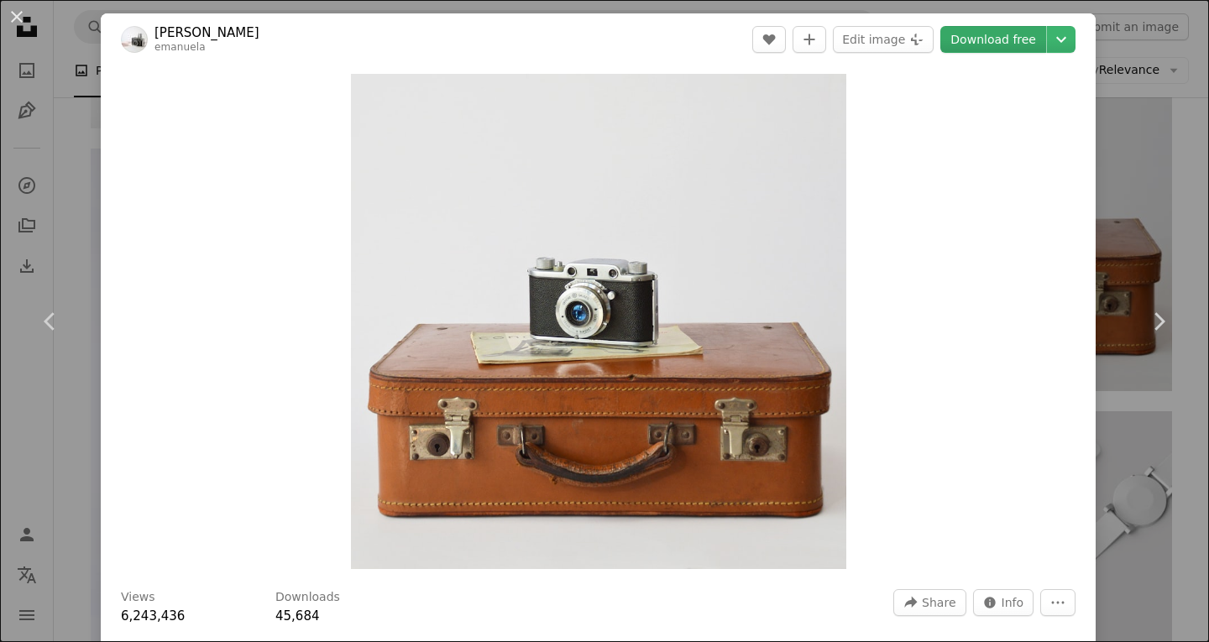
click at [1009, 33] on link "Download free" at bounding box center [993, 39] width 106 height 27
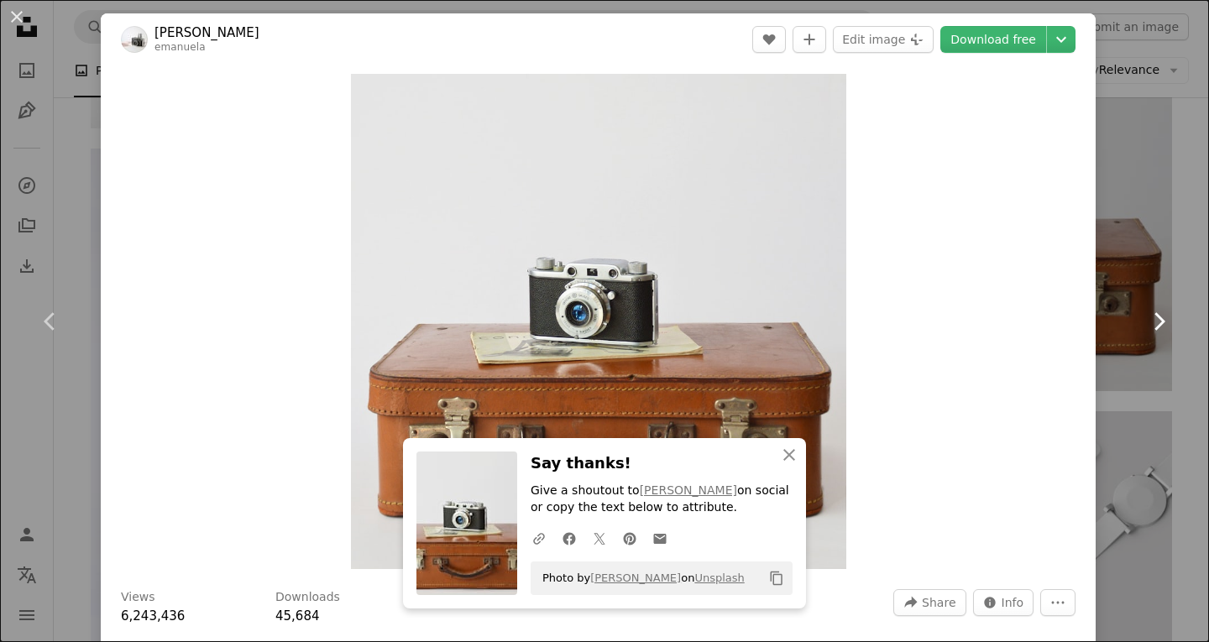
click at [1126, 332] on link "Chevron right" at bounding box center [1158, 321] width 101 height 161
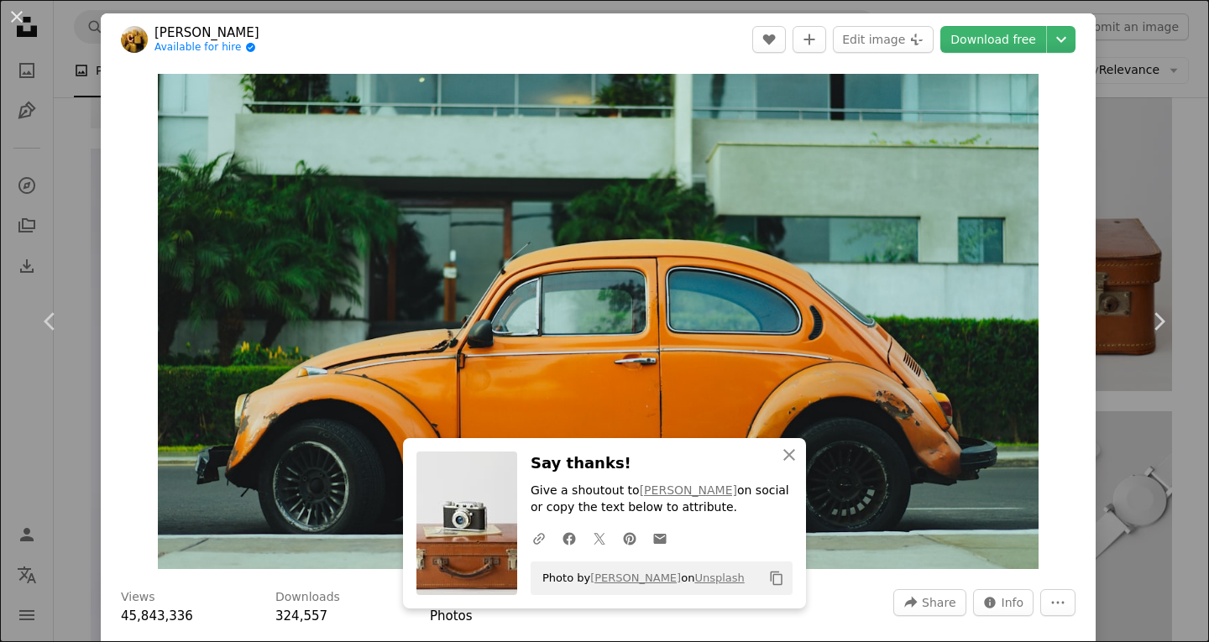
click at [1145, 321] on icon "Chevron right" at bounding box center [1158, 321] width 27 height 27
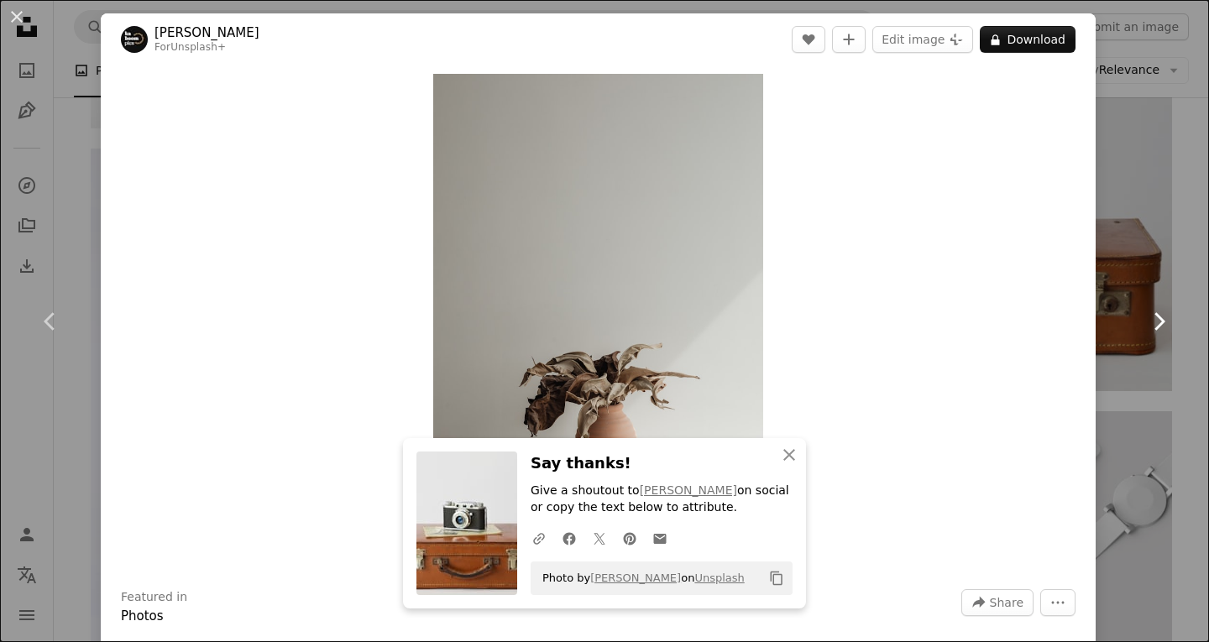
click at [1145, 312] on icon "Chevron right" at bounding box center [1158, 321] width 27 height 27
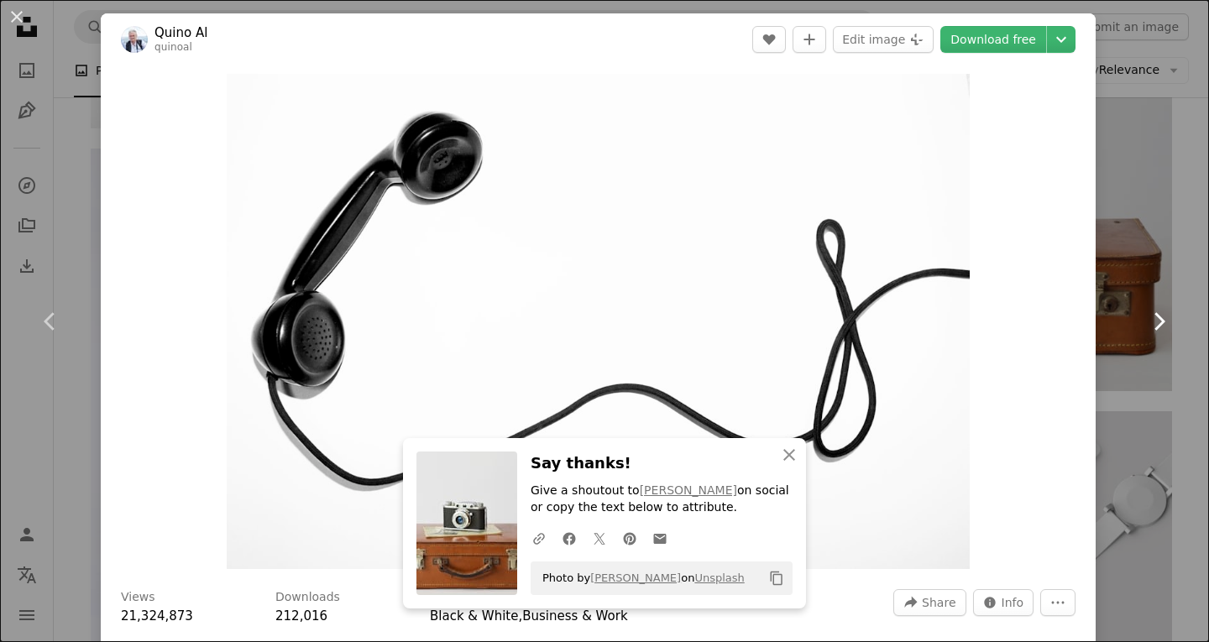
click at [1145, 312] on icon "Chevron right" at bounding box center [1158, 321] width 27 height 27
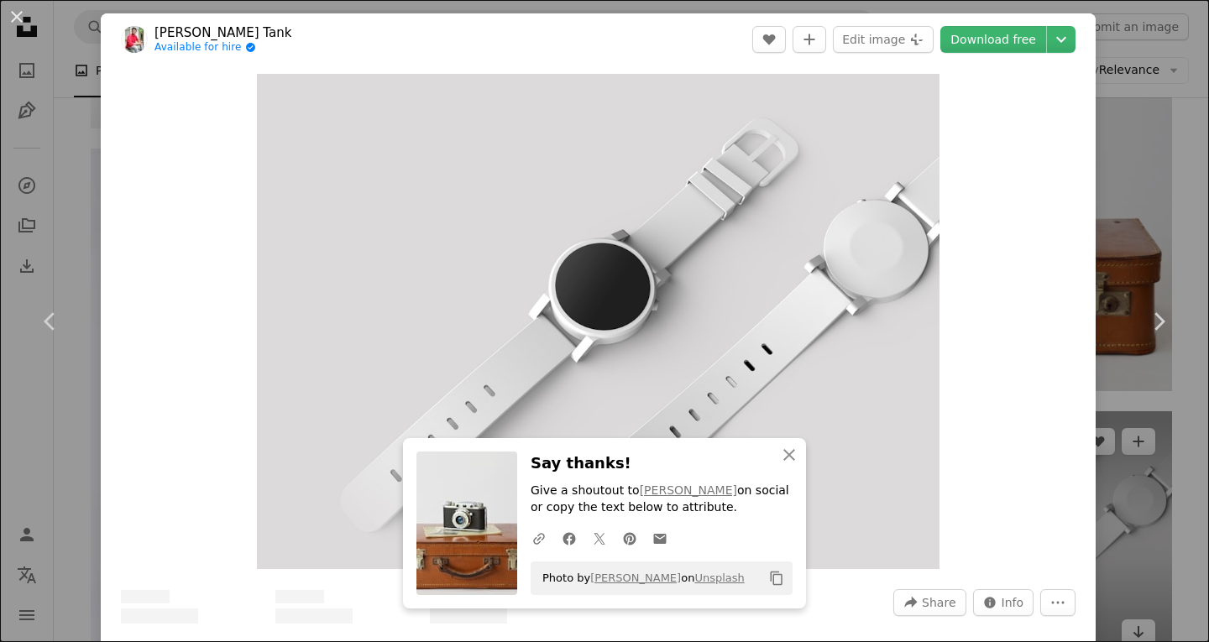
drag, startPoint x: 1119, startPoint y: 436, endPoint x: 1125, endPoint y: 426, distance: 12.1
click at [1120, 435] on div "An X shape Chevron left Chevron right An X shape Close Say thanks! Give a shout…" at bounding box center [604, 321] width 1209 height 642
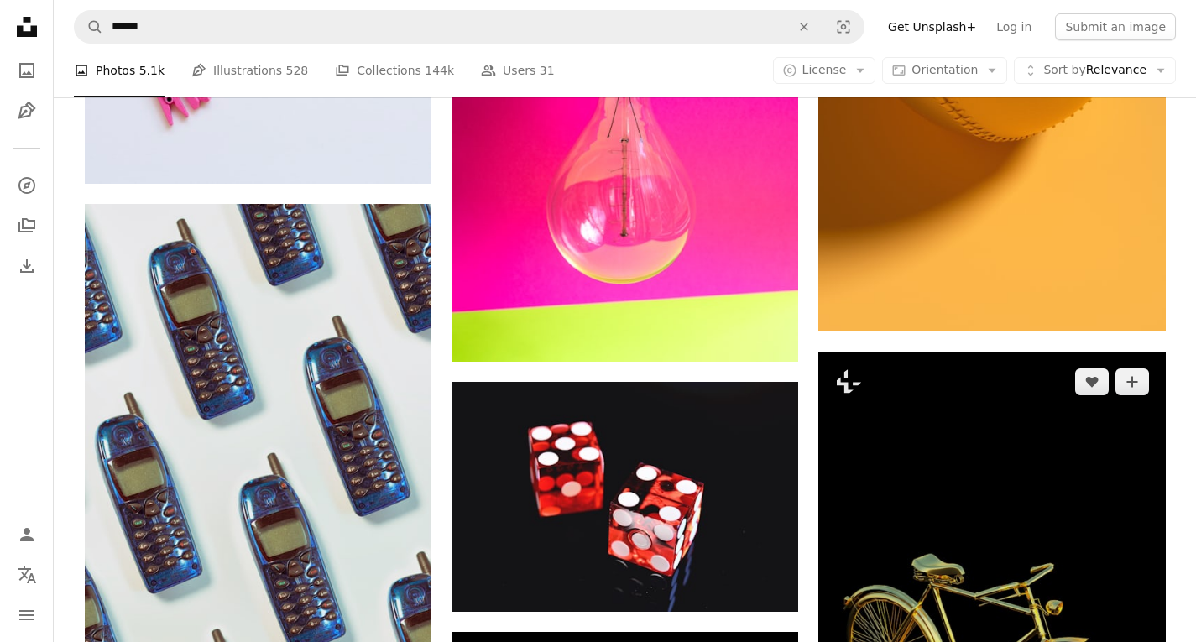
scroll to position [13846, 0]
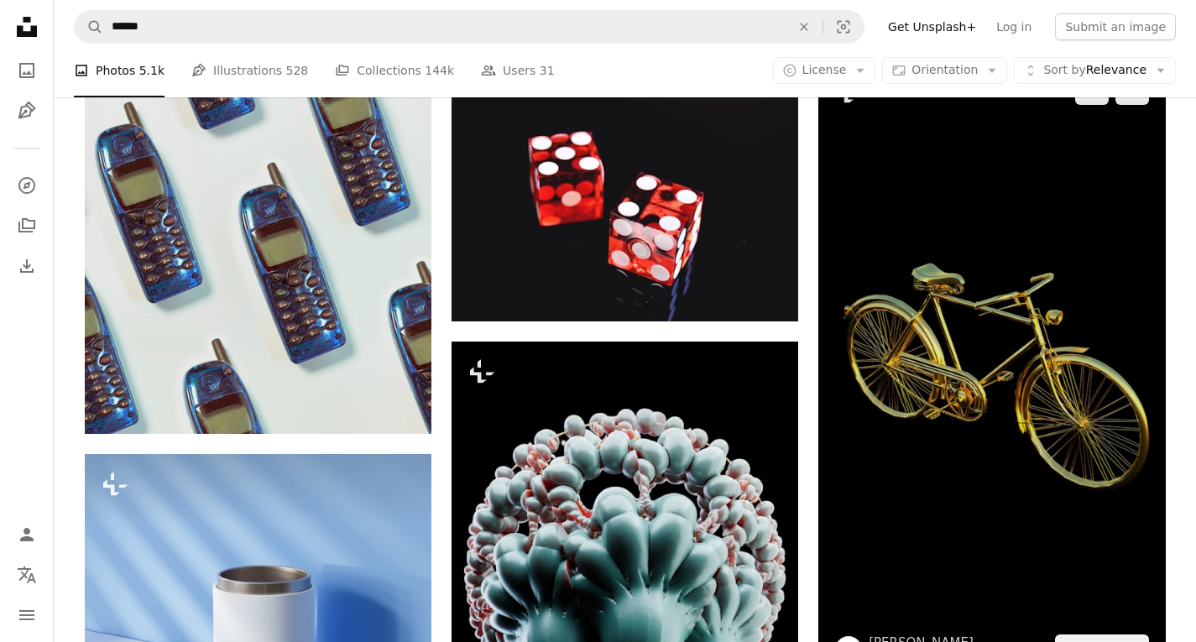
click at [986, 379] on img at bounding box center [991, 369] width 347 height 617
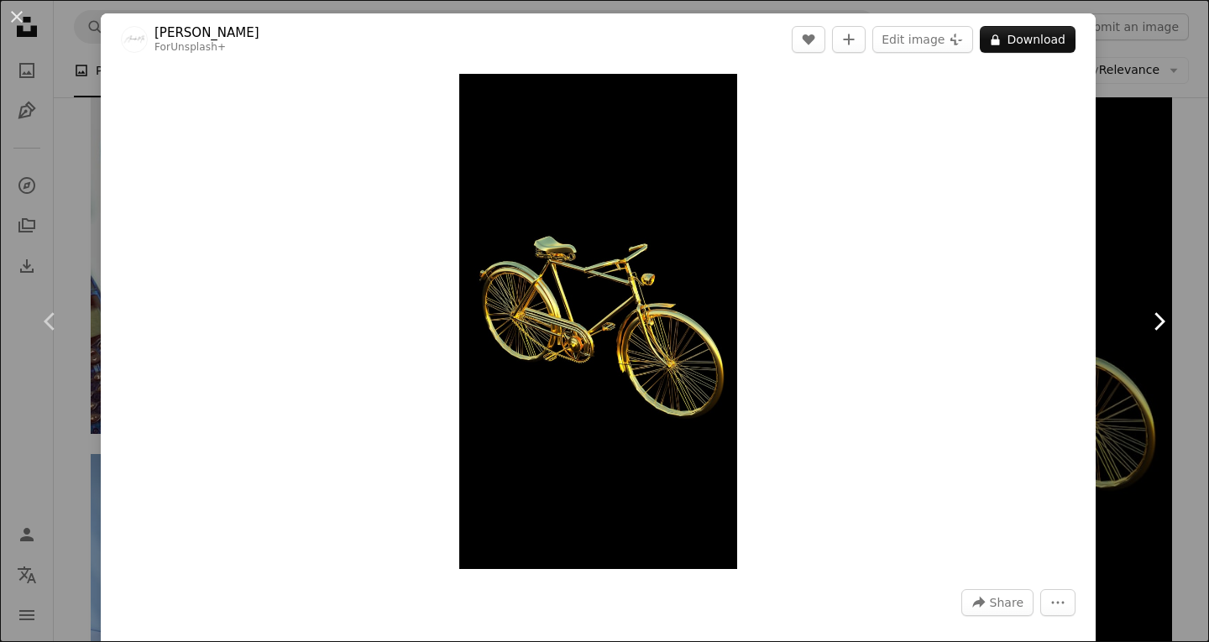
click at [1116, 283] on link "Chevron right" at bounding box center [1158, 321] width 101 height 161
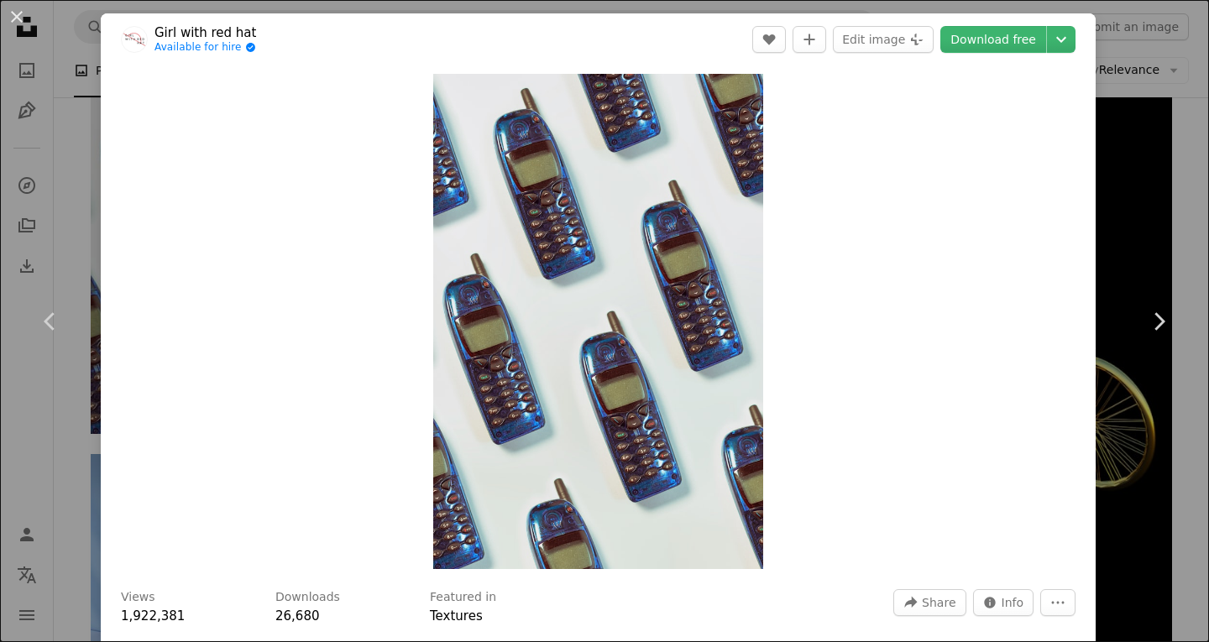
click at [1129, 228] on div "An X shape Chevron left Chevron right Girl with red hat Available for hire A ch…" at bounding box center [604, 321] width 1209 height 642
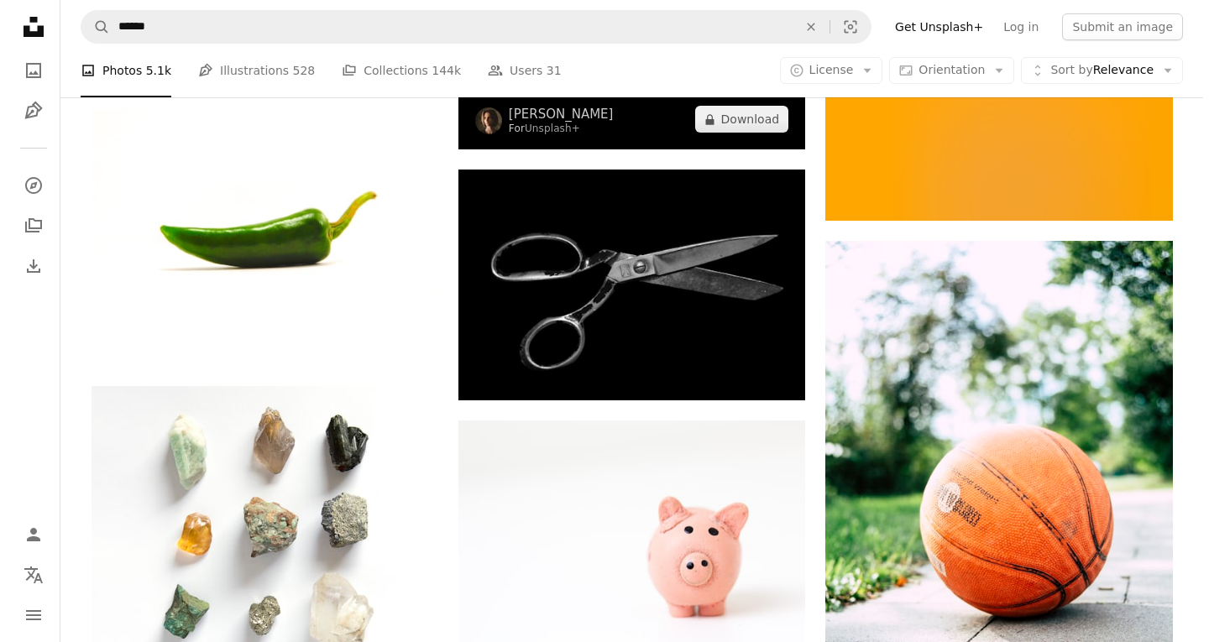
scroll to position [14601, 0]
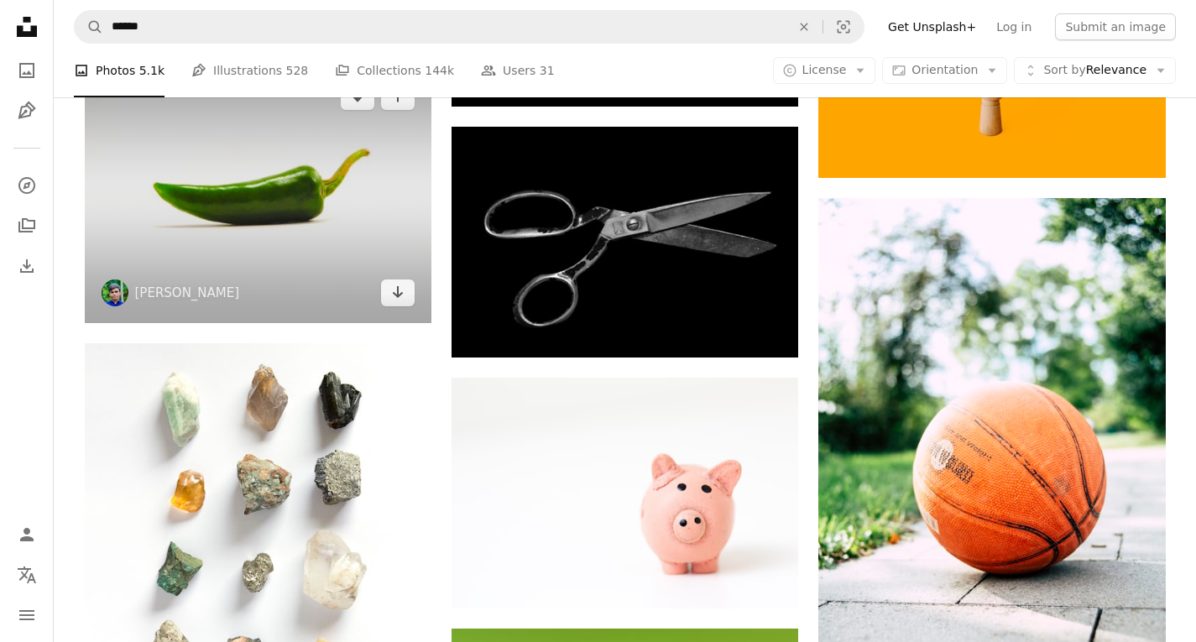
click at [259, 207] on img at bounding box center [258, 195] width 347 height 258
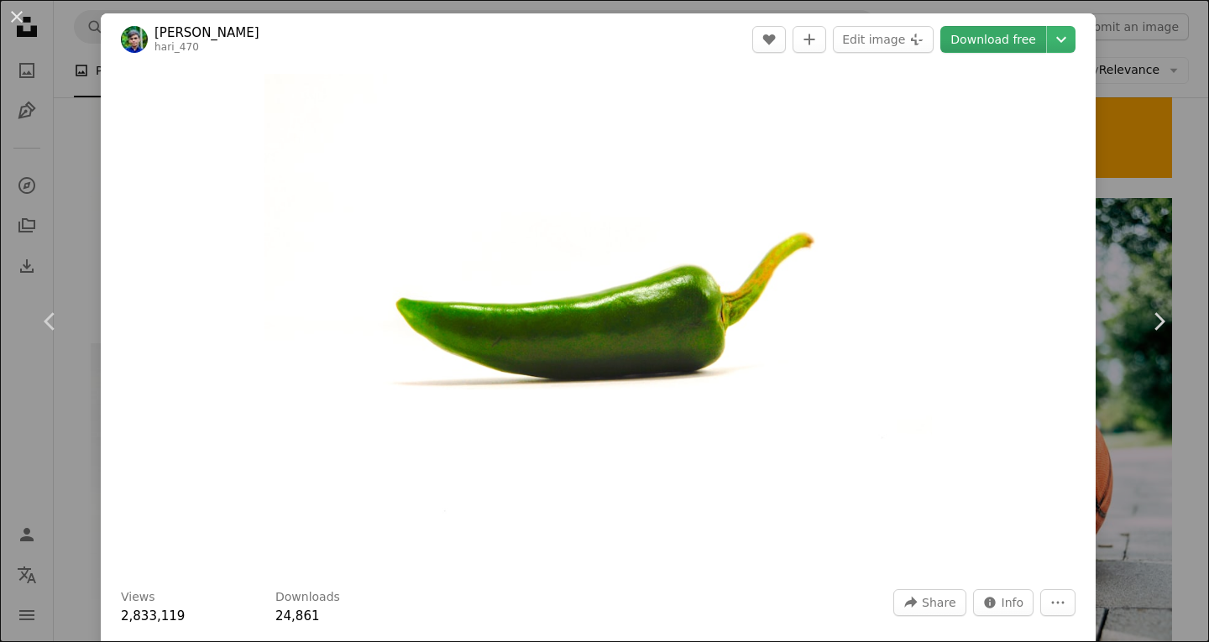
click at [999, 35] on link "Download free" at bounding box center [993, 39] width 106 height 27
